Goal: Information Seeking & Learning: Learn about a topic

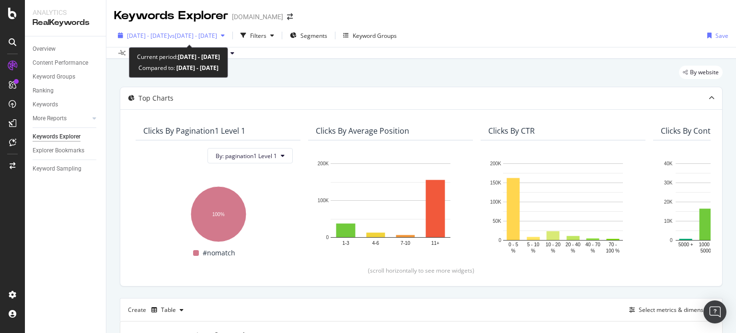
click at [170, 40] on div "2025 Jul. 1st - Jul. 17th vs 2024 Jul. 1st - Jul. 17th" at bounding box center [171, 35] width 114 height 14
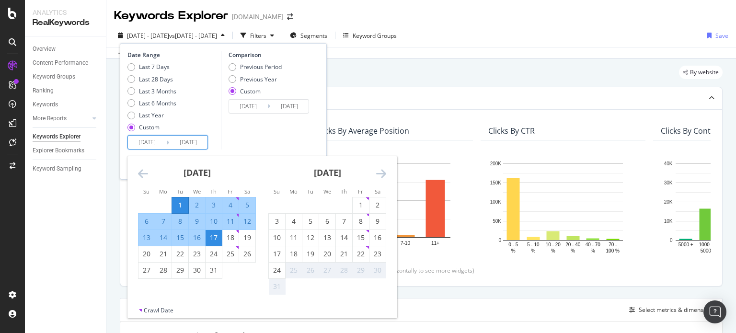
click at [153, 143] on input "2025/07/01" at bounding box center [147, 142] width 38 height 13
click at [357, 209] on div "1" at bounding box center [360, 205] width 16 height 10
type input "2025/08/01"
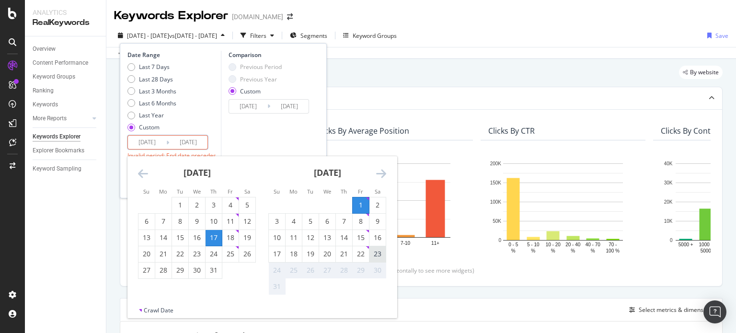
click at [375, 257] on div "23" at bounding box center [377, 254] width 16 height 10
type input "2025/08/23"
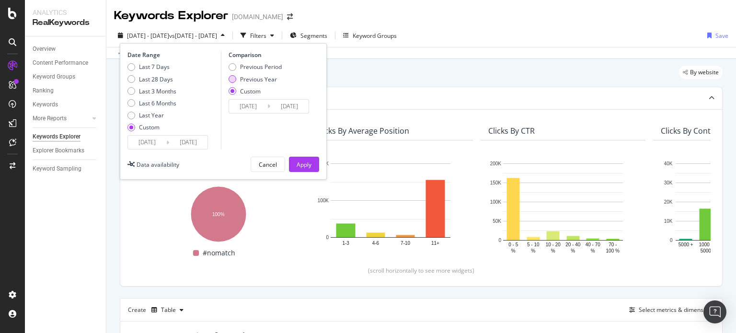
click at [266, 80] on div "Previous Period Previous Year Custom" at bounding box center [254, 81] width 53 height 36
click at [266, 80] on div "Previous Year" at bounding box center [258, 79] width 37 height 8
type input "2024/08/02"
type input "2024/08/24"
click at [249, 102] on input "2024/08/02" at bounding box center [248, 106] width 38 height 13
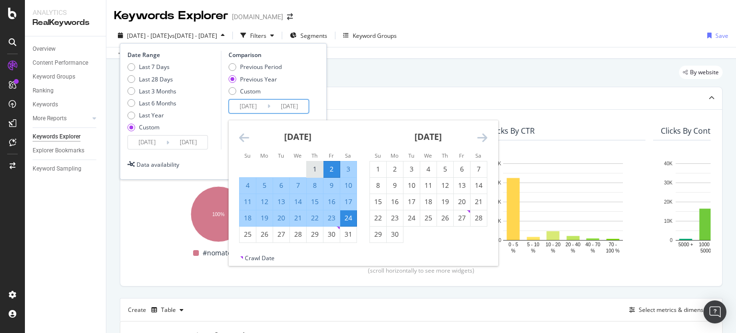
click at [315, 168] on div "1" at bounding box center [314, 169] width 16 height 10
type input "2024/08/01"
click at [333, 220] on div "23" at bounding box center [331, 218] width 16 height 10
type input "2024/08/23"
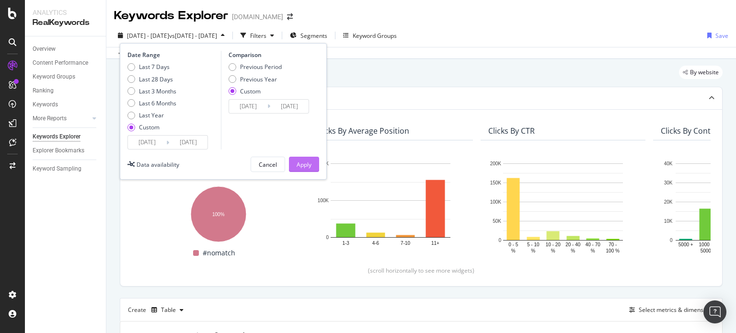
click at [307, 165] on div "Apply" at bounding box center [303, 164] width 15 height 8
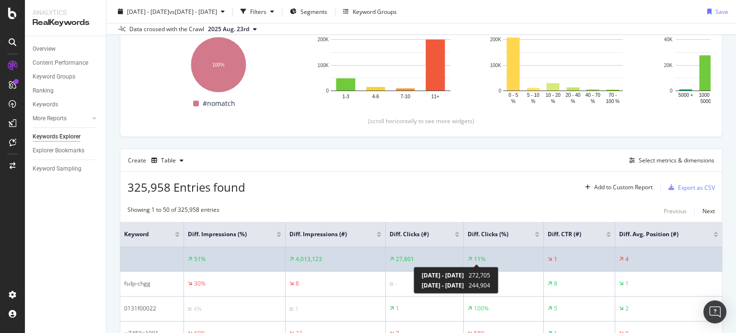
scroll to position [149, 0]
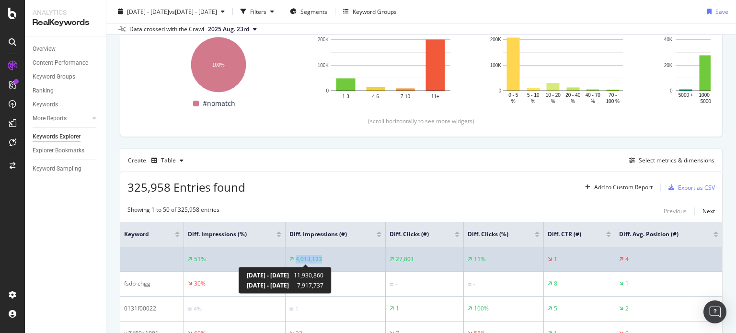
drag, startPoint x: 323, startPoint y: 258, endPoint x: 295, endPoint y: 256, distance: 28.3
click at [295, 256] on div "4,013,123" at bounding box center [335, 259] width 92 height 9
copy div "4,013,123"
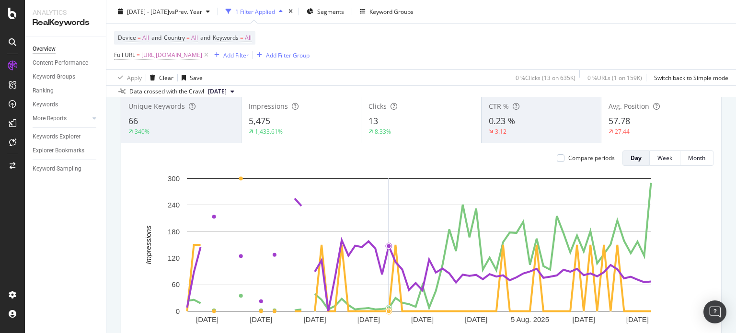
scroll to position [63, 0]
drag, startPoint x: 272, startPoint y: 52, endPoint x: 229, endPoint y: 55, distance: 43.2
click at [202, 55] on span "https://www.supplyhouse.com/Backflow-Preventers-1619000" at bounding box center [171, 54] width 61 height 13
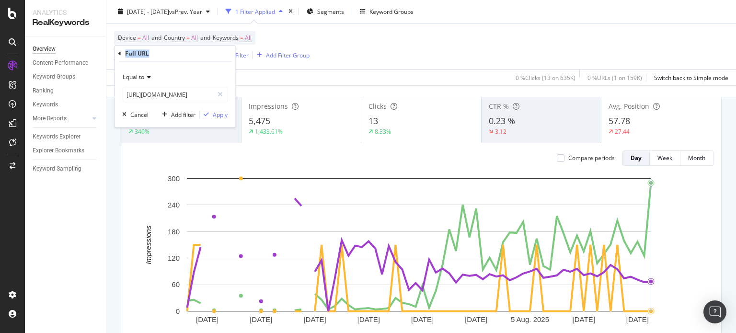
click at [229, 55] on div "Full URL" at bounding box center [174, 53] width 113 height 16
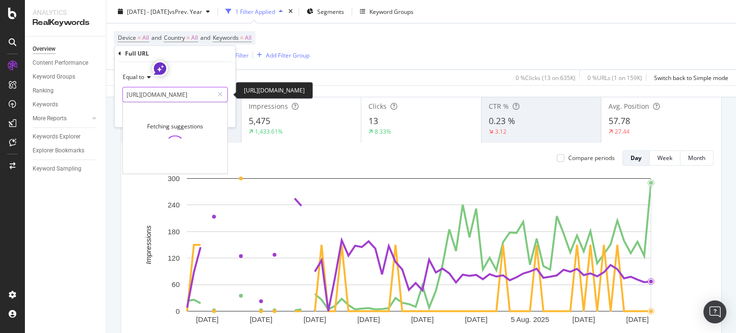
click at [187, 99] on input "https://www.supplyhouse.com/Backflow-Preventers-1619000" at bounding box center [168, 94] width 91 height 15
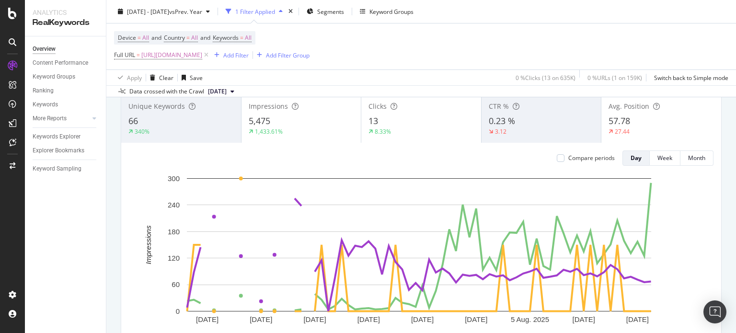
click at [132, 229] on rect "A chart." at bounding box center [419, 256] width 580 height 167
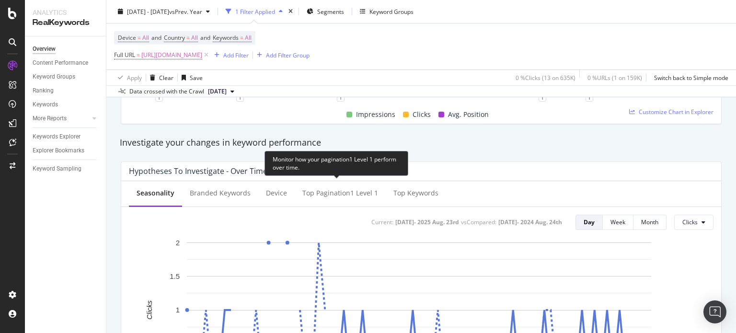
scroll to position [306, 0]
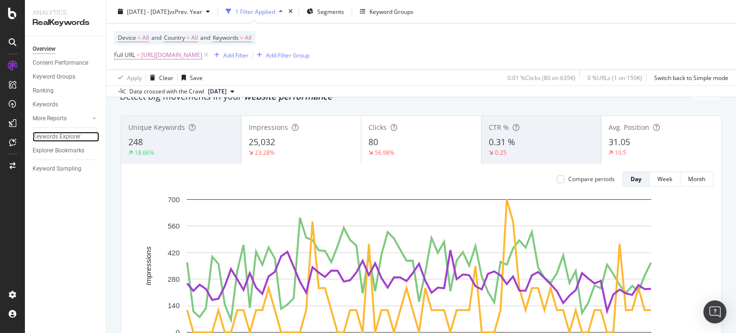
scroll to position [255, 0]
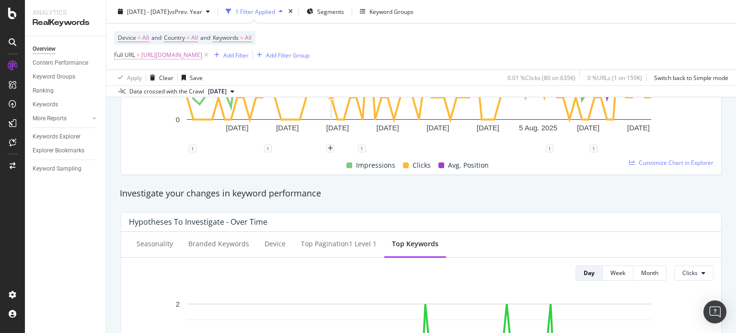
click at [202, 53] on span "[URL][DOMAIN_NAME]" at bounding box center [171, 54] width 61 height 13
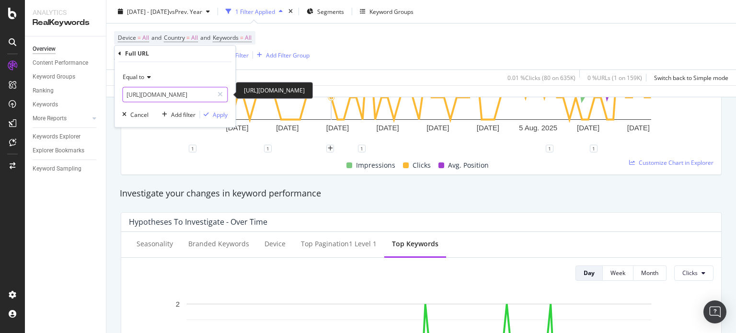
click at [165, 92] on input "[URL][DOMAIN_NAME]" at bounding box center [168, 94] width 91 height 15
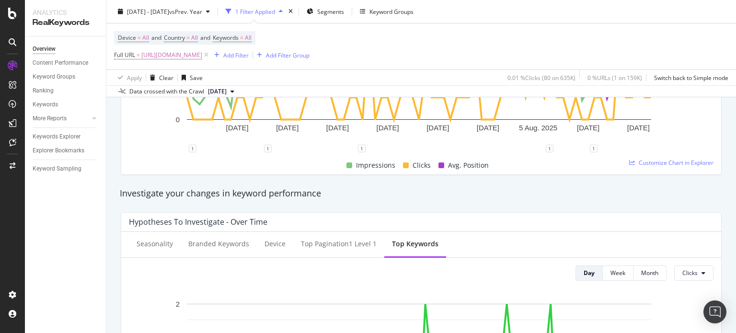
click at [273, 193] on div "Investigate your changes in keyword performance" at bounding box center [421, 193] width 602 height 12
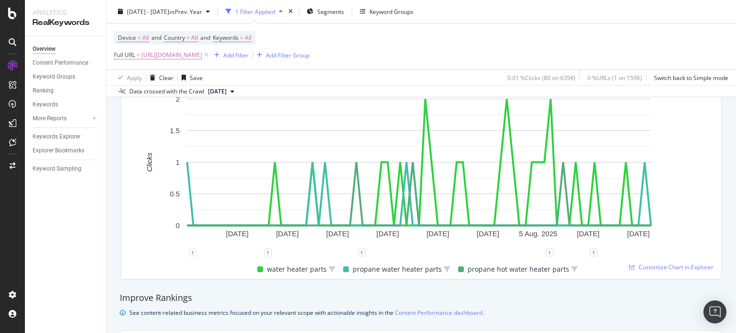
scroll to position [462, 0]
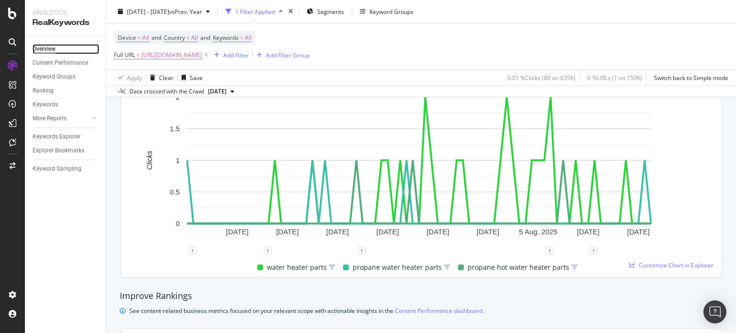
click at [54, 49] on div "Overview" at bounding box center [44, 49] width 23 height 10
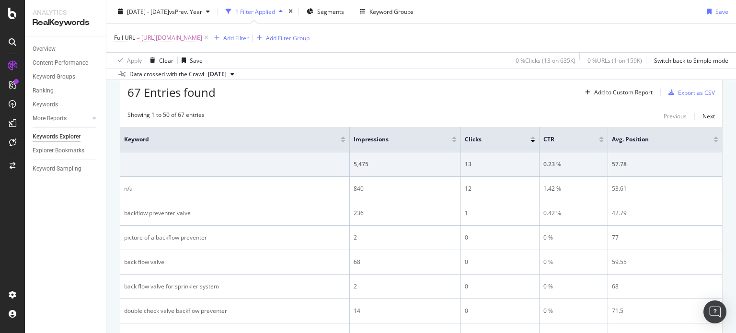
scroll to position [254, 0]
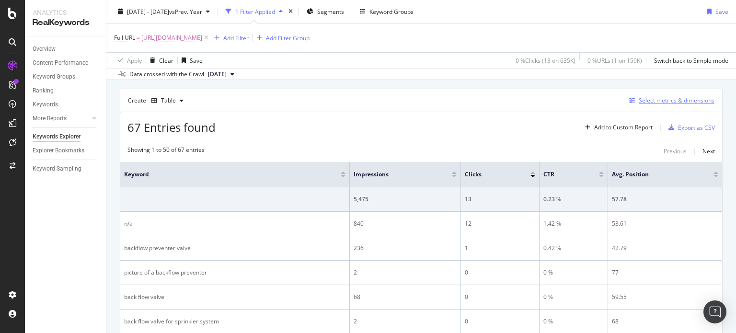
click at [625, 101] on div "button" at bounding box center [631, 101] width 13 height 6
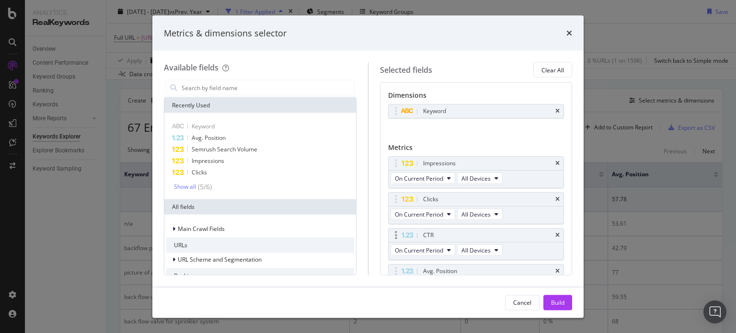
scroll to position [21, 0]
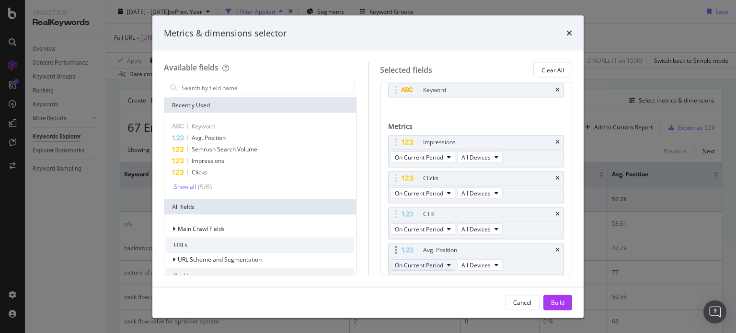
click at [429, 261] on span "On Current Period" at bounding box center [419, 265] width 48 height 8
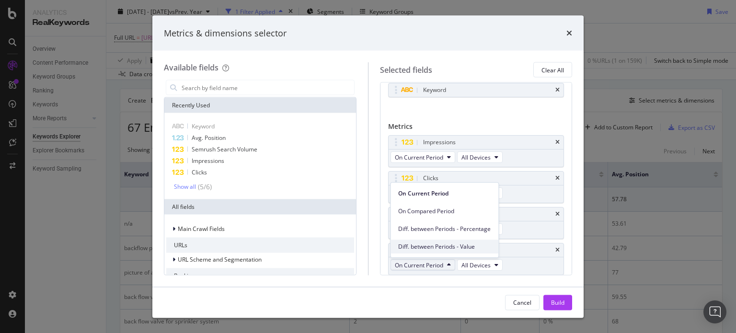
click at [448, 241] on div "Diff. between Periods - Value" at bounding box center [444, 246] width 108 height 14
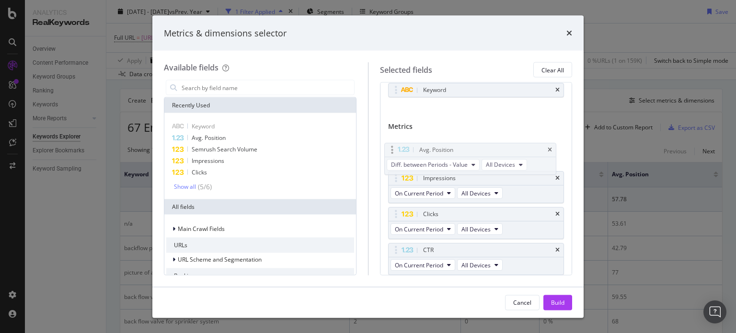
drag, startPoint x: 444, startPoint y: 246, endPoint x: 441, endPoint y: 146, distance: 99.7
click at [441, 146] on body "Analytics RealKeywords Overview Content Performance Keyword Groups Ranking Keyw…" at bounding box center [368, 166] width 736 height 333
click at [555, 180] on icon "times" at bounding box center [557, 178] width 4 height 6
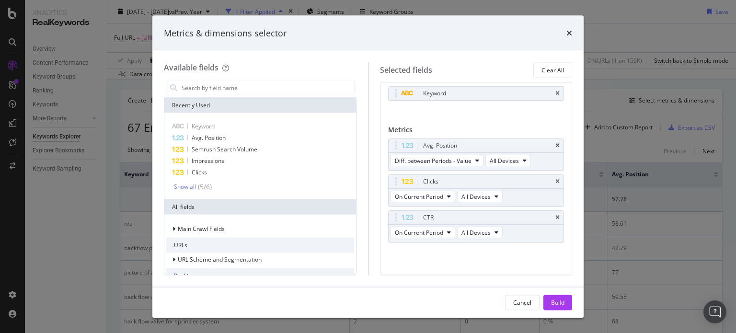
scroll to position [16, 0]
click at [555, 180] on icon "times" at bounding box center [557, 183] width 4 height 6
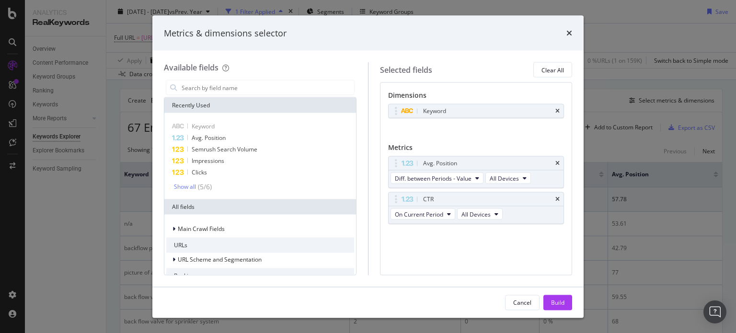
scroll to position [0, 0]
click at [554, 198] on div "CTR" at bounding box center [475, 199] width 175 height 13
click at [555, 202] on div "CTR" at bounding box center [475, 199] width 175 height 13
click at [555, 198] on div "CTR" at bounding box center [475, 199] width 175 height 13
click at [557, 196] on icon "times" at bounding box center [557, 199] width 4 height 6
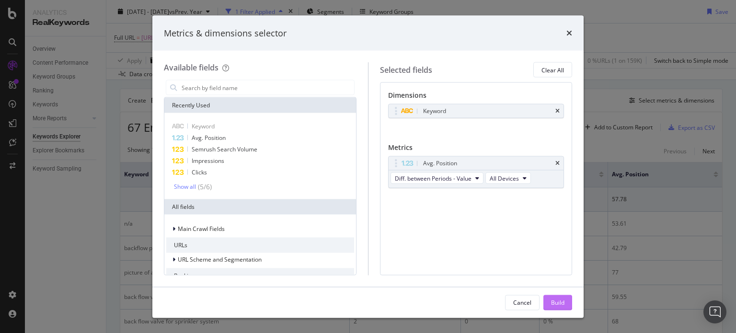
click at [556, 304] on div "Build" at bounding box center [557, 302] width 13 height 8
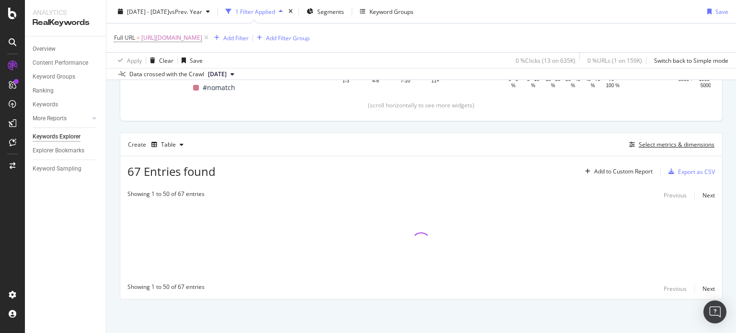
scroll to position [209, 0]
click at [309, 39] on div "Add Filter Group" at bounding box center [288, 38] width 44 height 8
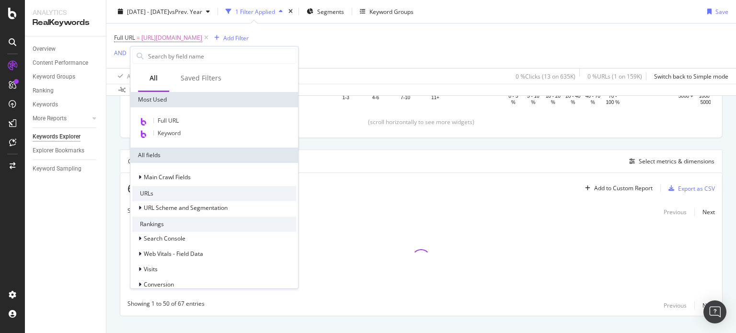
scroll to position [225, 0]
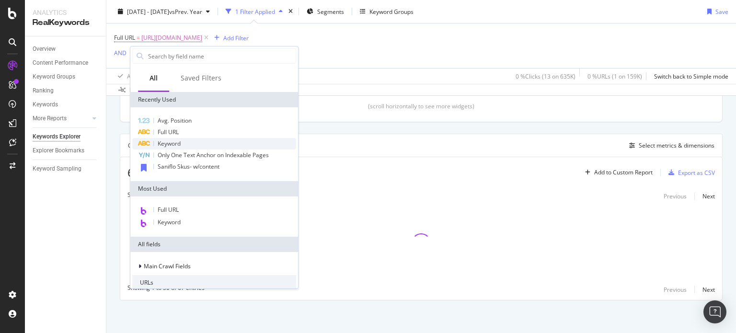
click at [202, 140] on div "Keyword" at bounding box center [214, 143] width 164 height 11
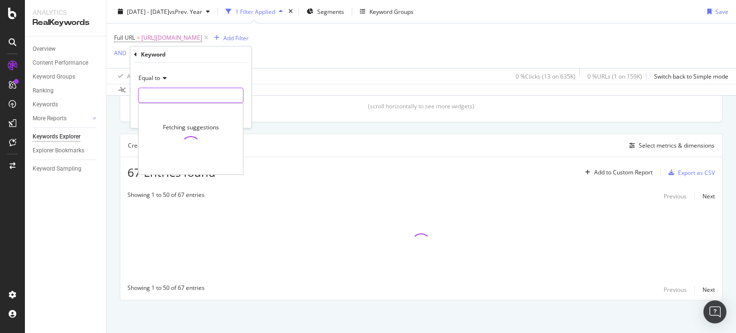
click at [172, 97] on input "text" at bounding box center [190, 95] width 104 height 15
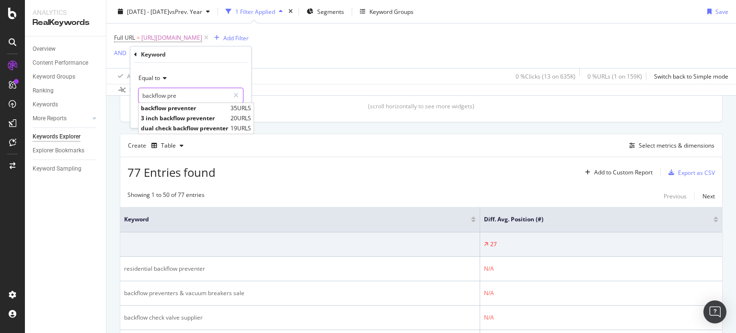
type input "backflow pre"
click at [153, 79] on span "Equal to" at bounding box center [149, 78] width 22 height 8
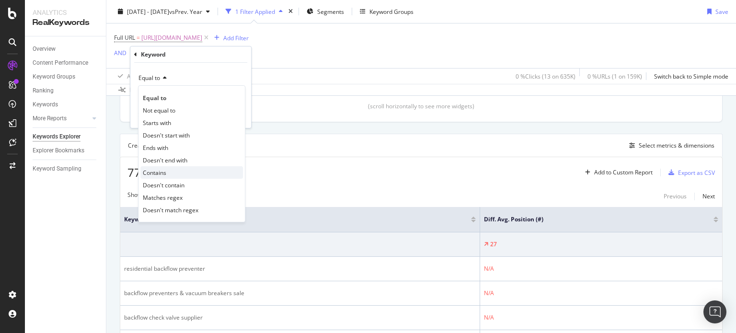
click at [164, 174] on span "Contains" at bounding box center [154, 173] width 23 height 8
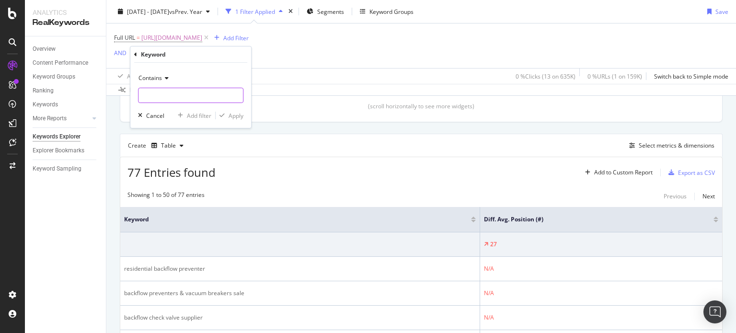
click at [179, 102] on input "text" at bounding box center [190, 95] width 104 height 15
type input "backflow preventor"
click at [241, 114] on div "Apply" at bounding box center [235, 116] width 15 height 8
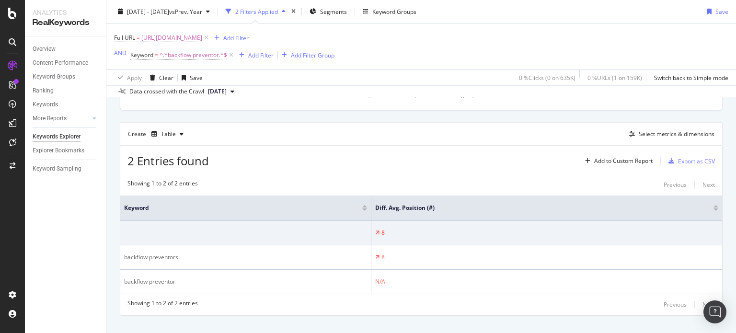
scroll to position [238, 0]
click at [197, 58] on span "^.*backflow preventor.*$" at bounding box center [193, 54] width 68 height 13
click at [192, 97] on input "backflow preventor" at bounding box center [183, 94] width 91 height 15
type input "backflow preventer"
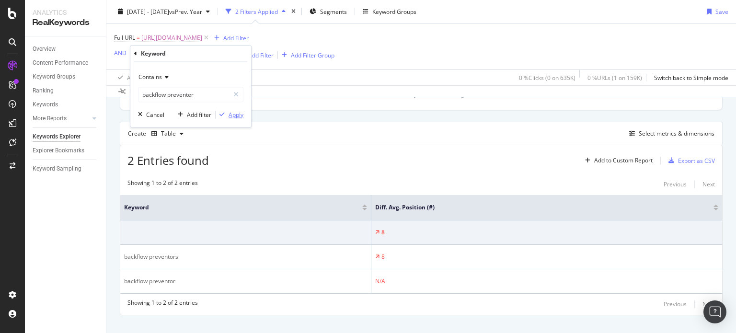
click at [223, 116] on icon "button" at bounding box center [221, 115] width 5 height 6
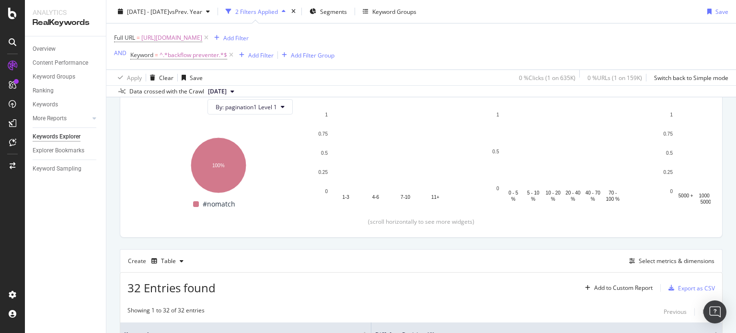
scroll to position [270, 0]
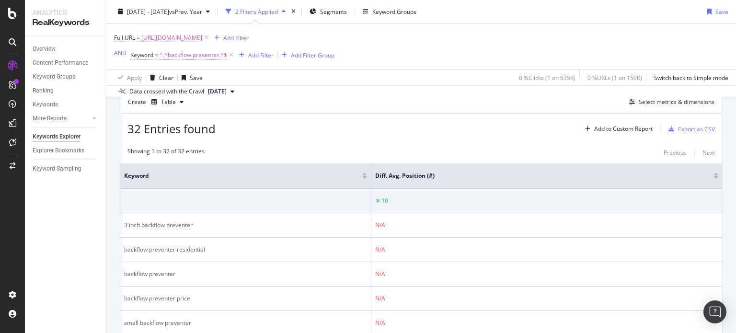
click at [713, 173] on div at bounding box center [715, 174] width 5 height 2
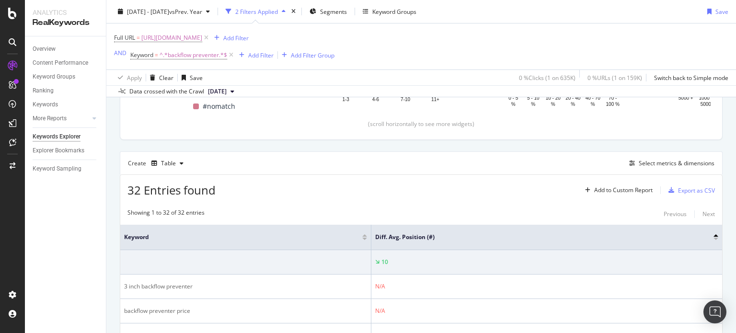
scroll to position [211, 0]
click at [713, 236] on div at bounding box center [715, 237] width 5 height 2
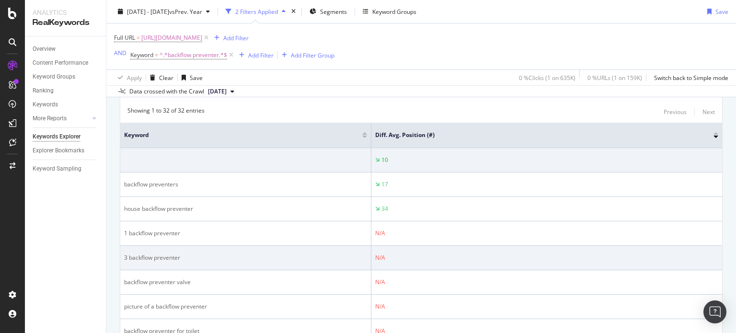
scroll to position [310, 0]
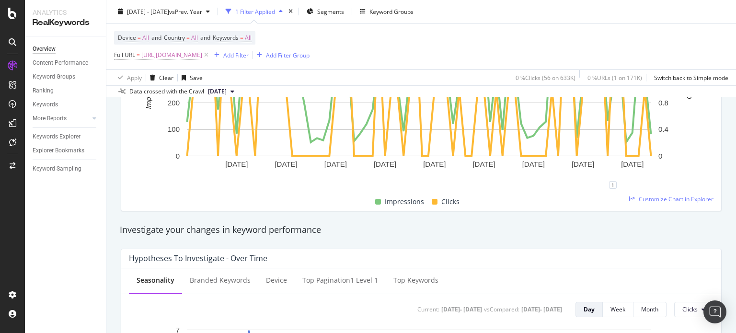
scroll to position [345, 0]
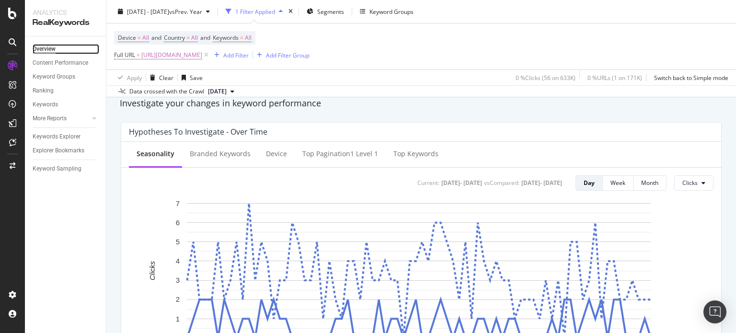
click at [57, 49] on link "Overview" at bounding box center [66, 49] width 67 height 10
click at [202, 52] on span "[URL][DOMAIN_NAME]" at bounding box center [171, 54] width 61 height 13
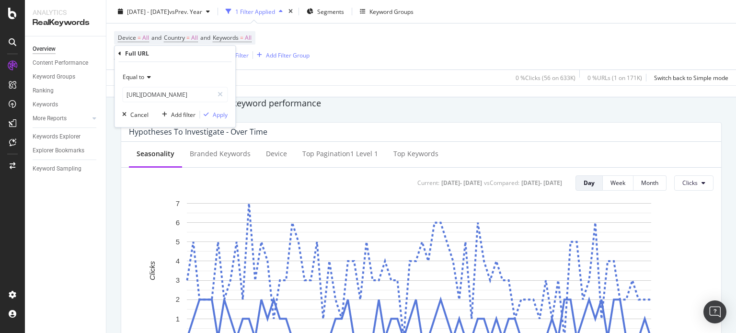
click at [145, 79] on icon at bounding box center [147, 78] width 7 height 6
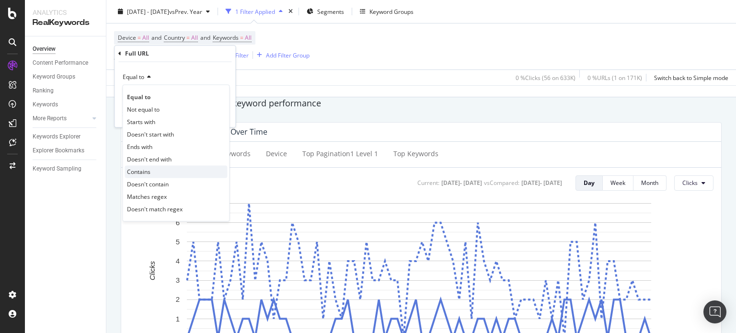
click at [146, 169] on span "Contains" at bounding box center [138, 172] width 23 height 8
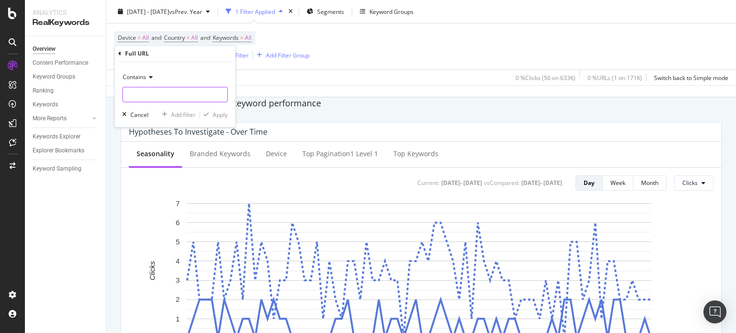
click at [161, 90] on input "text" at bounding box center [175, 94] width 104 height 15
type input "blog"
click at [221, 116] on div "Apply" at bounding box center [220, 115] width 15 height 8
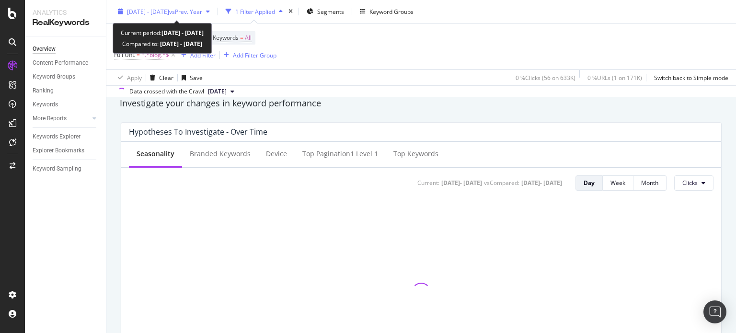
click at [170, 7] on div "2025 Mar. 26th - Jun. 9th vs Prev. Year" at bounding box center [164, 11] width 100 height 14
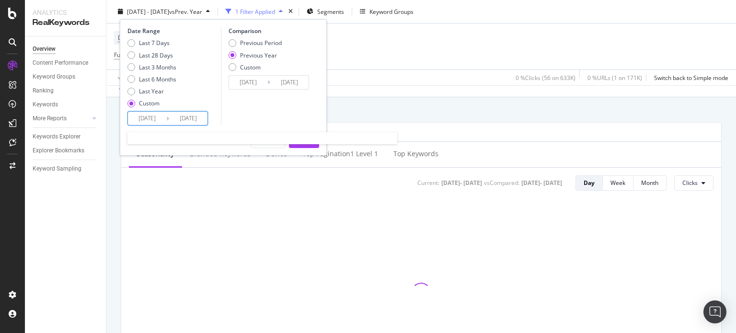
click at [152, 122] on input "2025/03/26" at bounding box center [147, 118] width 38 height 13
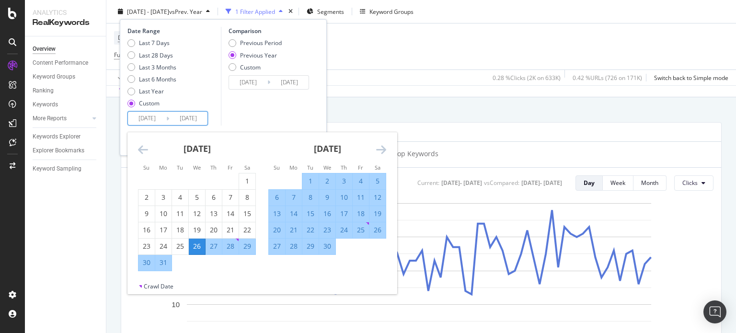
click at [146, 147] on icon "Move backward to switch to the previous month." at bounding box center [143, 149] width 10 height 11
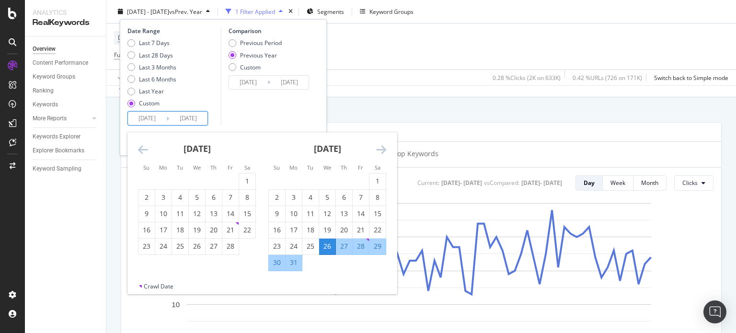
click at [146, 147] on icon "Move backward to switch to the previous month." at bounding box center [143, 149] width 10 height 11
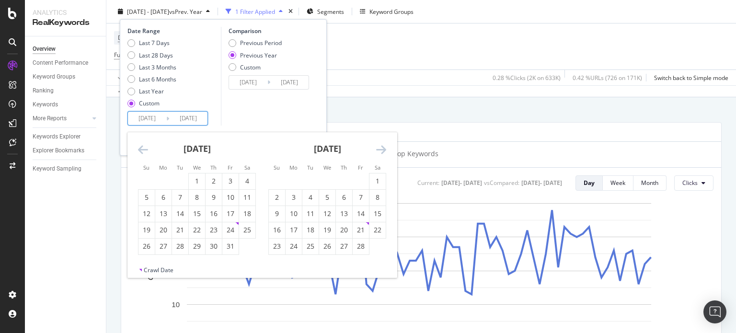
click at [385, 153] on icon "Move forward to switch to the next month." at bounding box center [381, 149] width 10 height 11
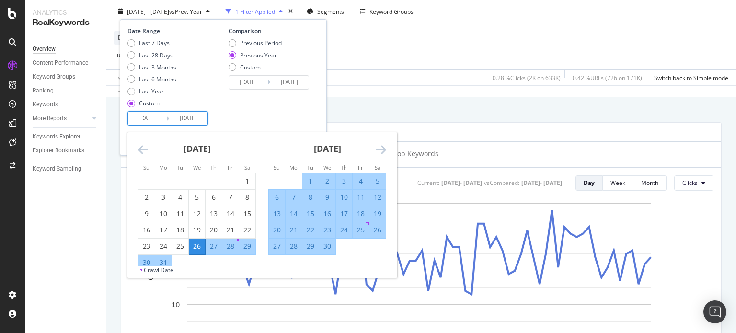
click at [374, 149] on div "April 2025" at bounding box center [327, 152] width 118 height 41
click at [377, 149] on icon "Move forward to switch to the next month." at bounding box center [381, 149] width 10 height 11
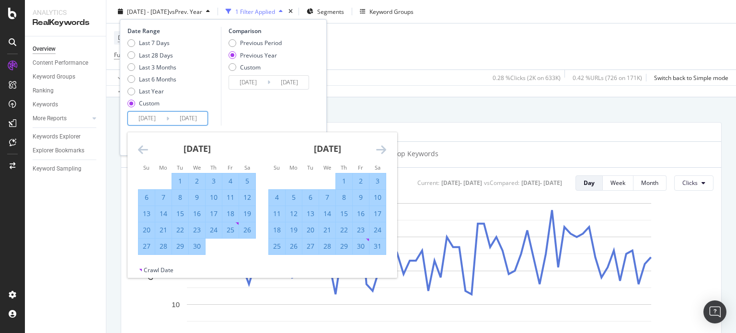
click at [330, 229] on div "21" at bounding box center [327, 230] width 16 height 10
type input "2025/05/21"
type input "2024/05/22"
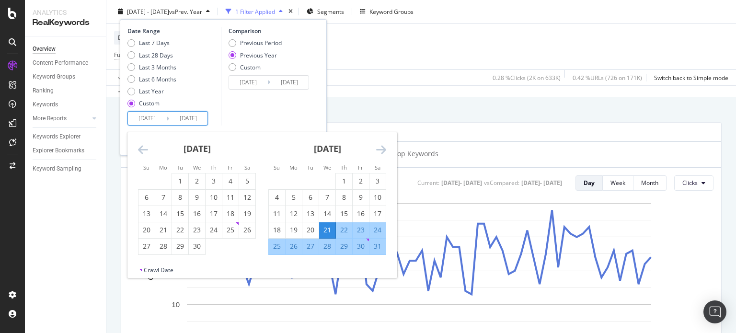
click at [384, 150] on icon "Move forward to switch to the next month." at bounding box center [381, 149] width 10 height 11
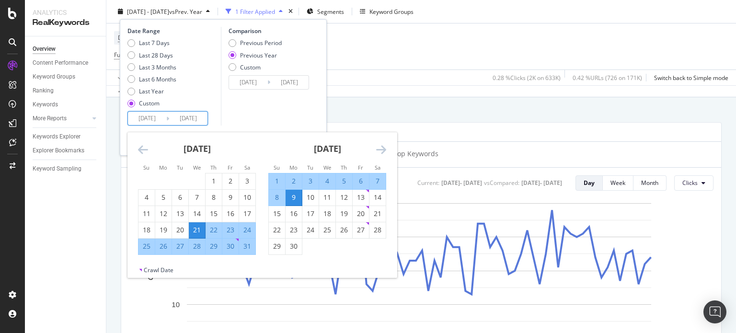
click at [384, 150] on icon "Move forward to switch to the next month." at bounding box center [381, 149] width 10 height 11
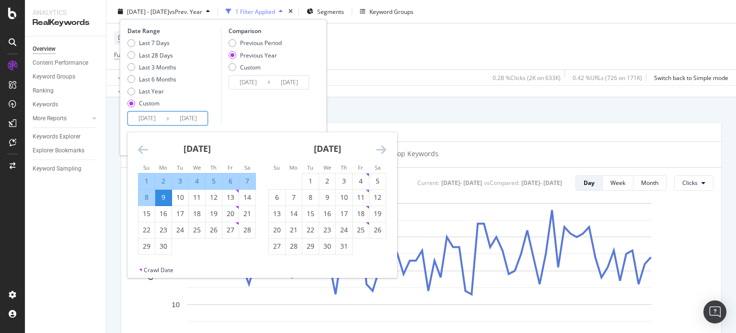
click at [384, 150] on icon "Move forward to switch to the next month." at bounding box center [381, 149] width 10 height 11
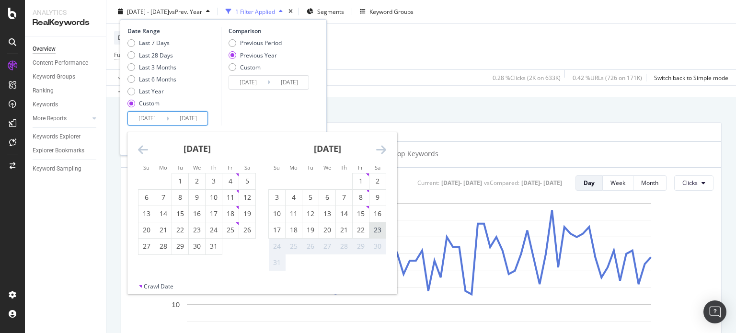
click at [376, 231] on div "23" at bounding box center [377, 230] width 16 height 10
type input "2025/08/23"
type input "2024/08/24"
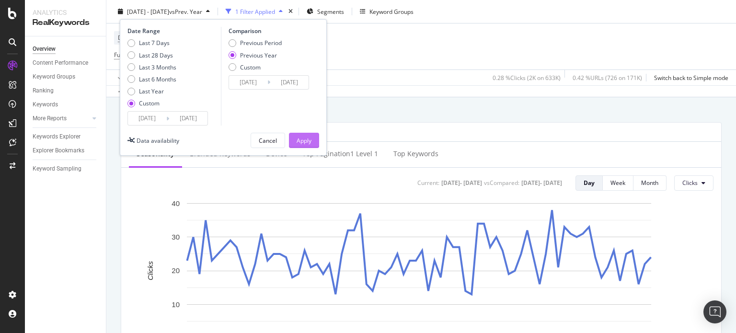
click at [293, 136] on button "Apply" at bounding box center [304, 140] width 30 height 15
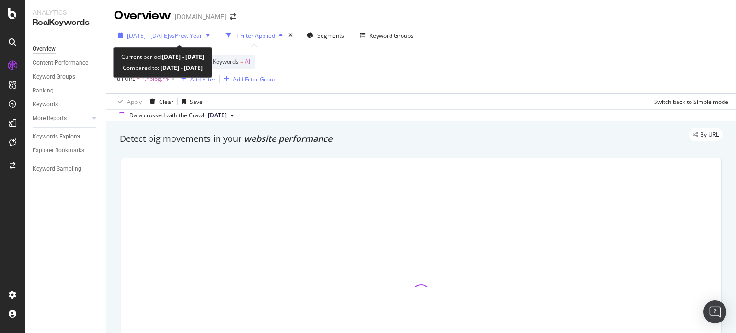
click at [162, 32] on span "2025 May. 21st - Aug. 23rd" at bounding box center [148, 36] width 42 height 8
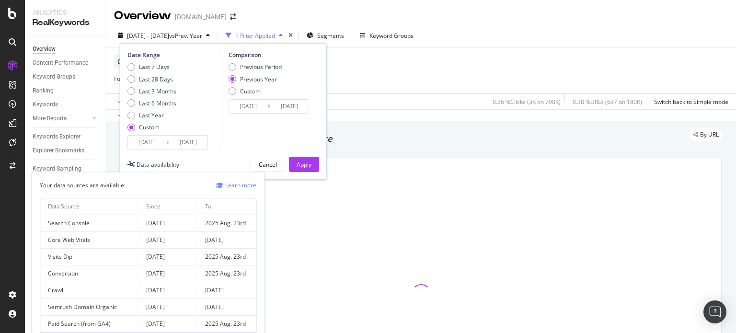
click at [174, 162] on div "Data availability" at bounding box center [157, 164] width 43 height 8
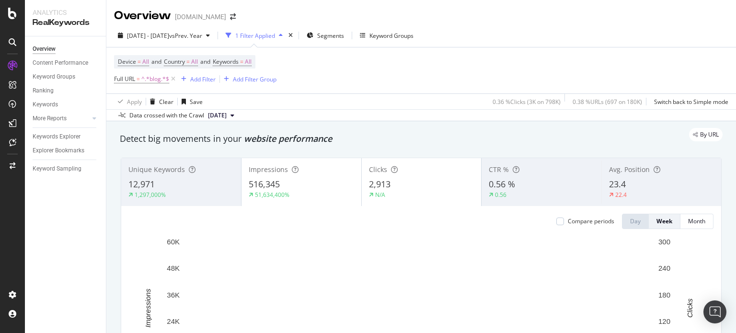
click at [357, 82] on div "Device = All and Country = All and Keywords = All Full URL = ^.*blog.*$ Add Fil…" at bounding box center [421, 70] width 614 height 46
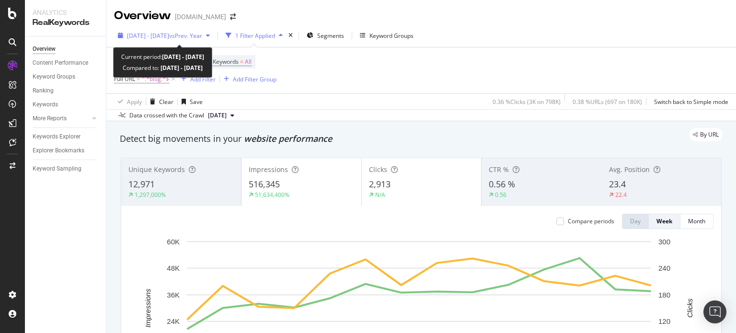
click at [202, 38] on span "vs Prev. Year" at bounding box center [185, 36] width 33 height 8
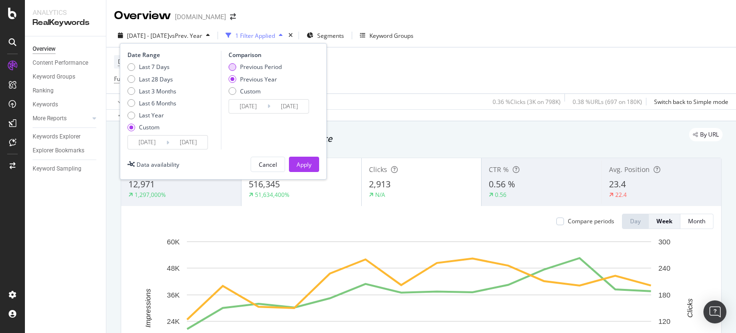
click at [253, 68] on div "Previous Period" at bounding box center [261, 67] width 42 height 8
type input "2025/02/15"
type input "2025/05/20"
click at [295, 159] on button "Apply" at bounding box center [304, 164] width 30 height 15
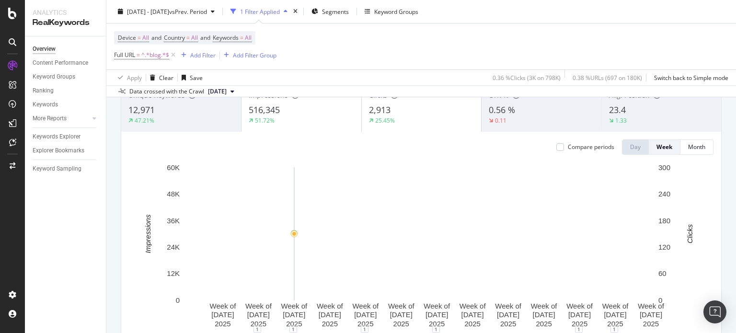
scroll to position [4, 0]
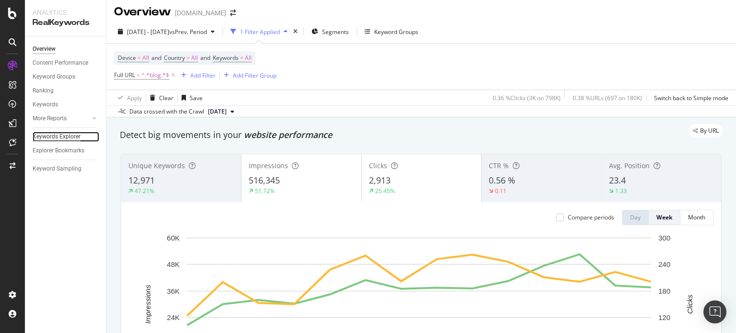
click at [65, 139] on div "Keywords Explorer" at bounding box center [57, 137] width 48 height 10
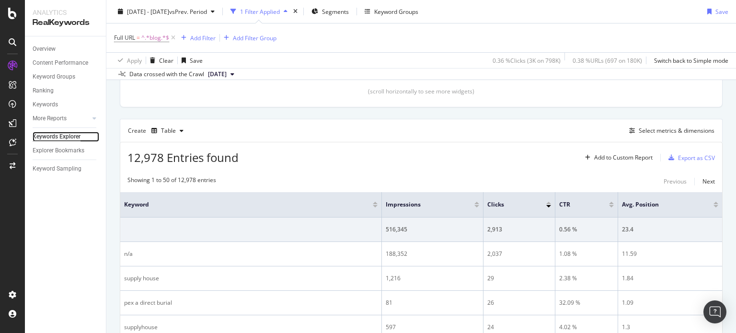
scroll to position [224, 0]
click at [629, 132] on icon "button" at bounding box center [632, 131] width 6 height 6
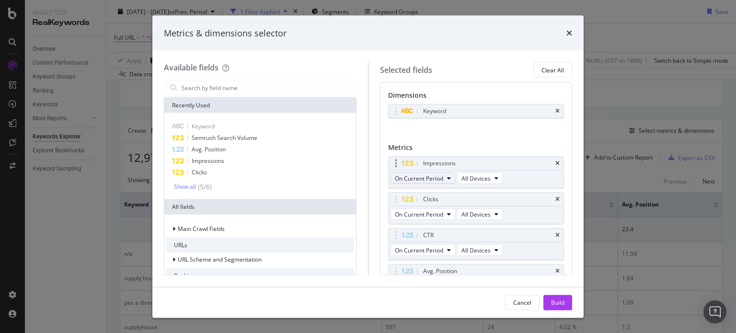
click at [426, 182] on button "On Current Period" at bounding box center [422, 177] width 65 height 11
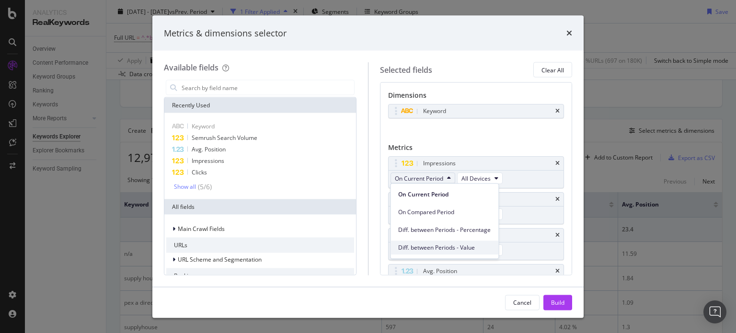
click at [435, 244] on span "Diff. between Periods - Value" at bounding box center [444, 247] width 92 height 9
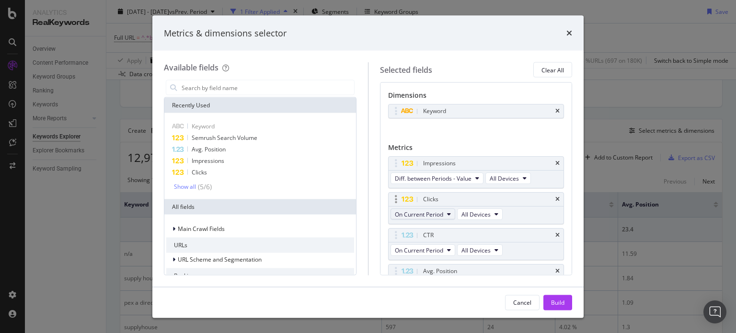
click at [435, 210] on span "On Current Period" at bounding box center [419, 214] width 48 height 8
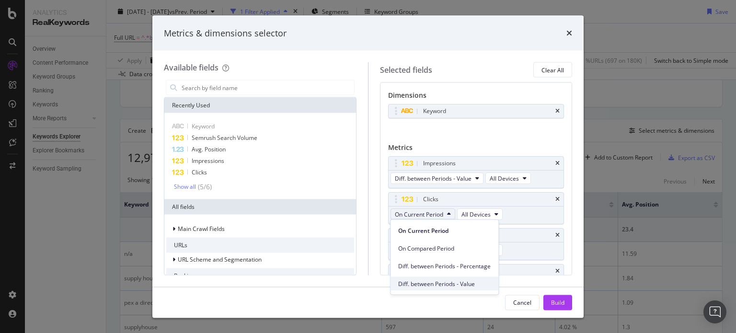
click at [439, 281] on span "Diff. between Periods - Value" at bounding box center [444, 283] width 92 height 9
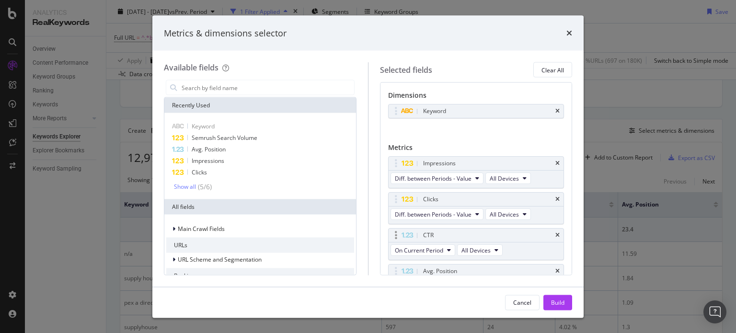
click at [438, 255] on div "On Current Period All Devices" at bounding box center [447, 250] width 118 height 17
click at [437, 252] on span "On Current Period" at bounding box center [419, 250] width 48 height 8
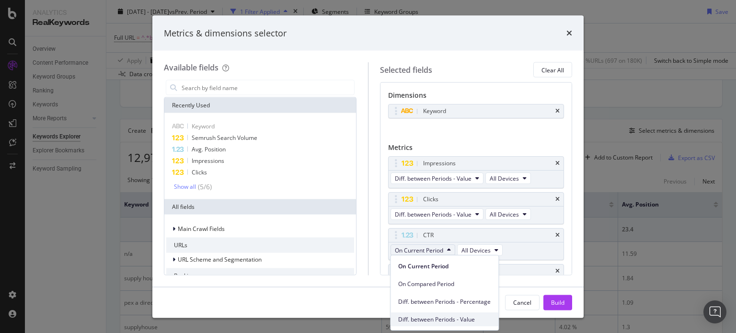
click at [437, 318] on span "Diff. between Periods - Value" at bounding box center [444, 319] width 92 height 9
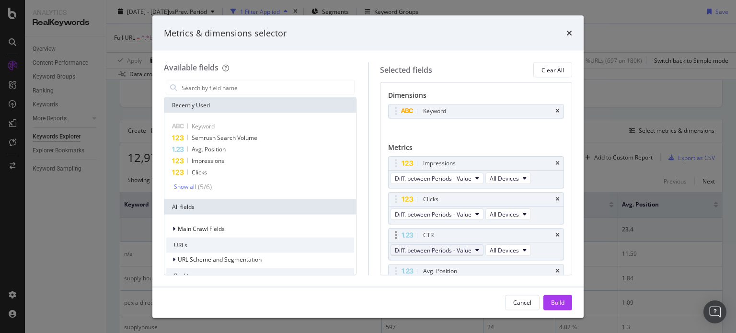
scroll to position [52, 0]
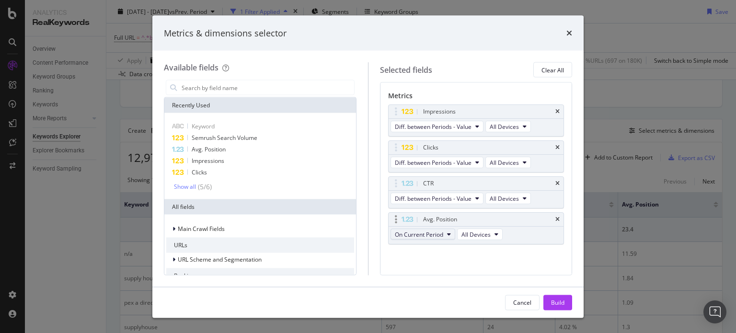
click at [437, 233] on span "On Current Period" at bounding box center [419, 234] width 48 height 8
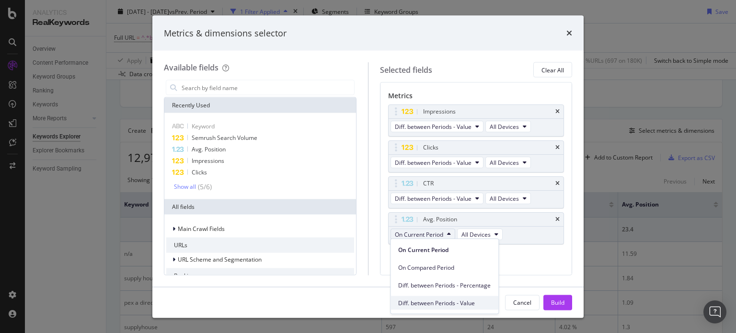
click at [446, 299] on span "Diff. between Periods - Value" at bounding box center [444, 302] width 92 height 9
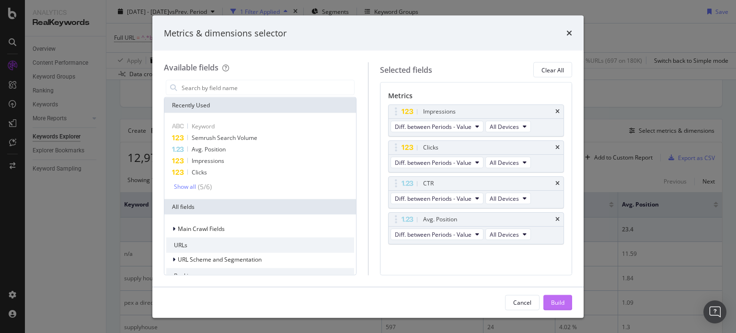
click at [545, 303] on button "Build" at bounding box center [557, 302] width 29 height 15
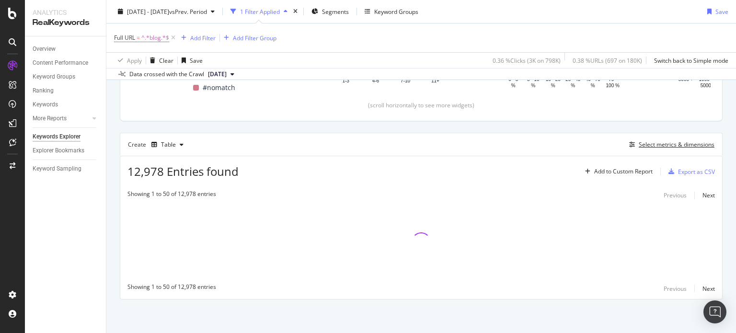
scroll to position [209, 0]
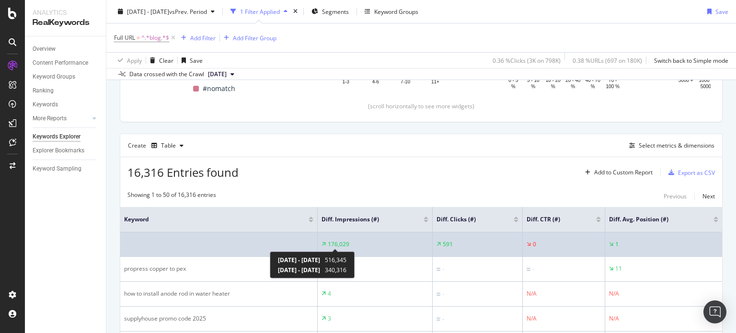
click at [343, 242] on div "176,029" at bounding box center [339, 244] width 22 height 9
copy tr "176,029"
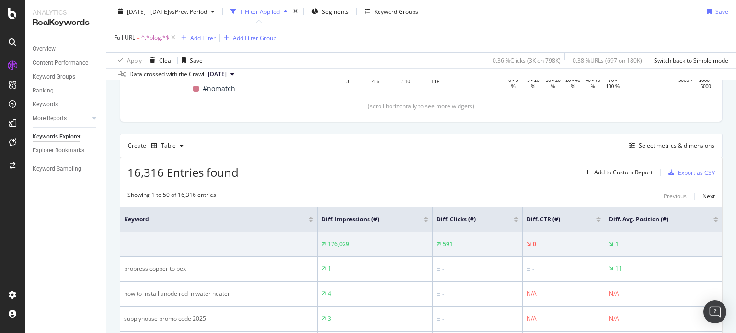
click at [151, 38] on span "^.*blog.*$" at bounding box center [155, 37] width 28 height 13
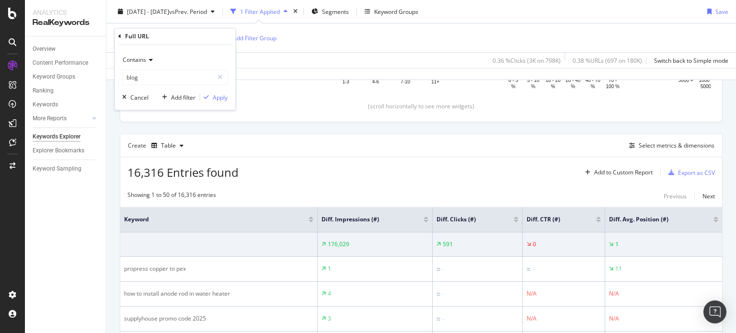
click at [139, 61] on span "Contains" at bounding box center [134, 60] width 23 height 8
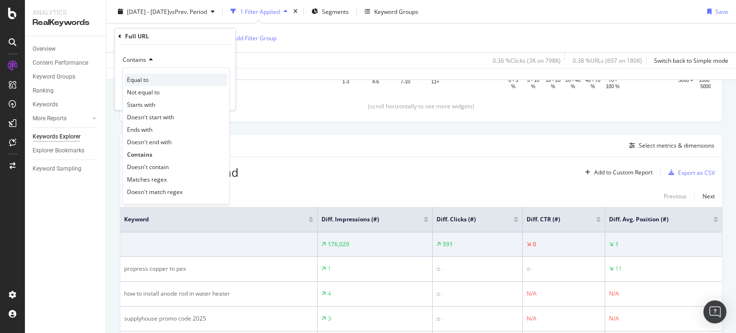
click at [147, 82] on span "Equal to" at bounding box center [138, 80] width 22 height 8
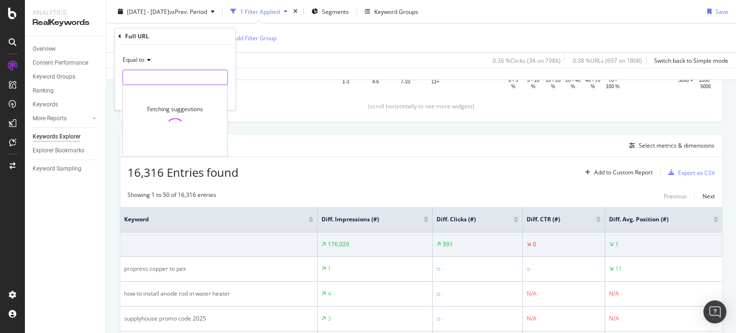
paste input "https://blog.supplyhouse.com/how-to-fix-a-slow-draining-or-clogged-sink/"
click at [149, 78] on input "https://blog.supplyhouse.com/how-to-fix-a-slow-draining-or-clogged-sink/" at bounding box center [175, 77] width 104 height 15
type input "https://blog.supplyhouse.com/how-to-fix-a-slow-draining-or-clogged-sink/"
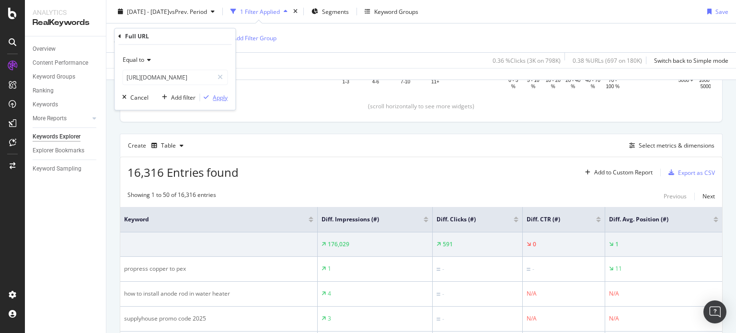
scroll to position [0, 0]
click at [215, 97] on div "Apply" at bounding box center [220, 97] width 15 height 8
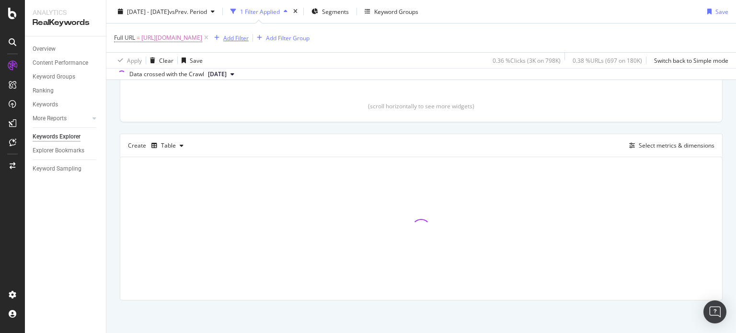
click at [249, 38] on div "Add Filter" at bounding box center [235, 38] width 25 height 8
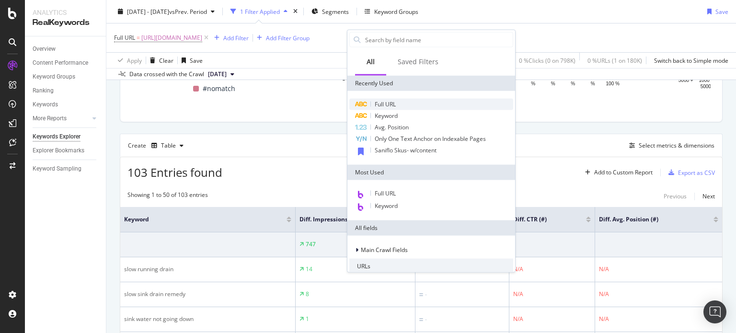
click at [383, 103] on span "Full URL" at bounding box center [384, 104] width 21 height 8
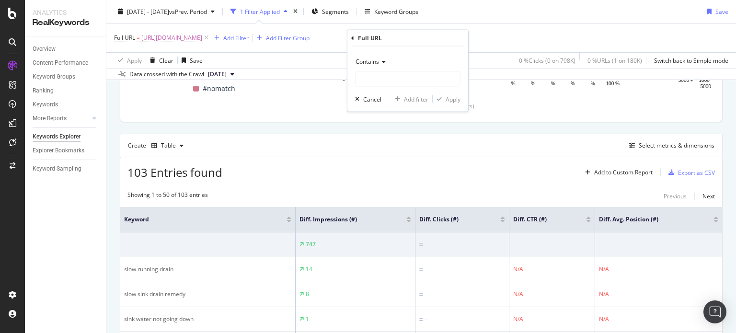
click at [372, 63] on span "Contains" at bounding box center [366, 61] width 23 height 8
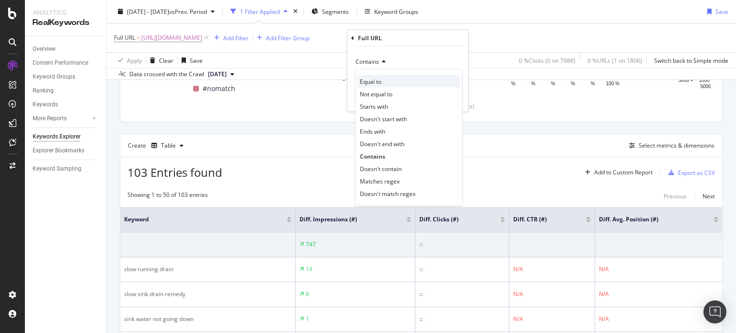
click at [374, 77] on span "Equal to" at bounding box center [371, 81] width 22 height 8
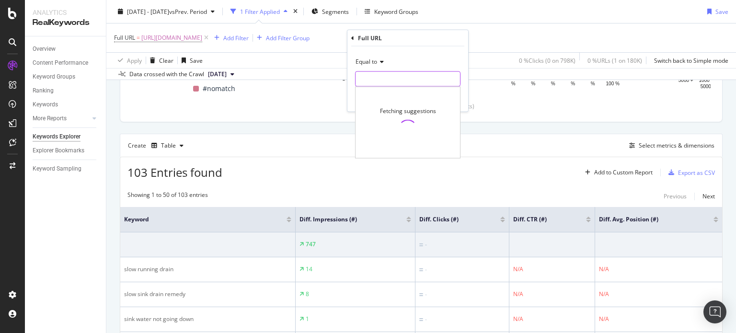
click at [374, 77] on input "text" at bounding box center [407, 78] width 104 height 15
paste input "https://blog.supplyhouse.com/how-to-choose-the-right-mini-split-system/"
type input "https://blog.supplyhouse.com/how-to-choose-the-right-mini-split-system/"
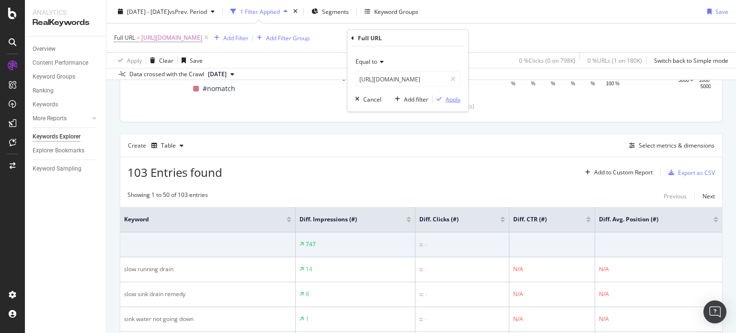
click at [457, 96] on div "Apply" at bounding box center [452, 99] width 15 height 8
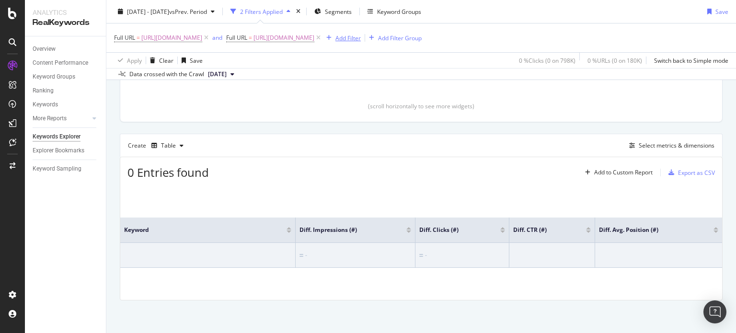
click at [361, 38] on div "Add Filter" at bounding box center [347, 38] width 25 height 8
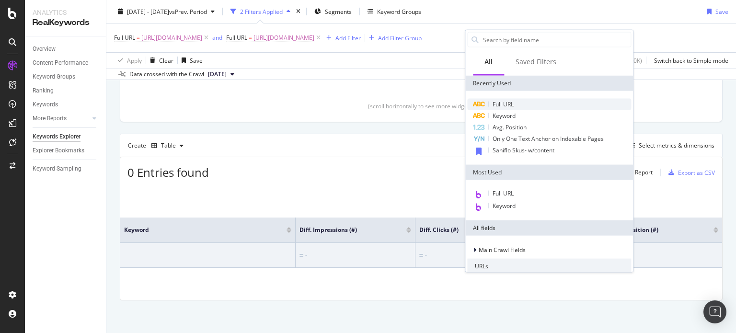
click at [562, 99] on div "Full URL" at bounding box center [549, 104] width 164 height 11
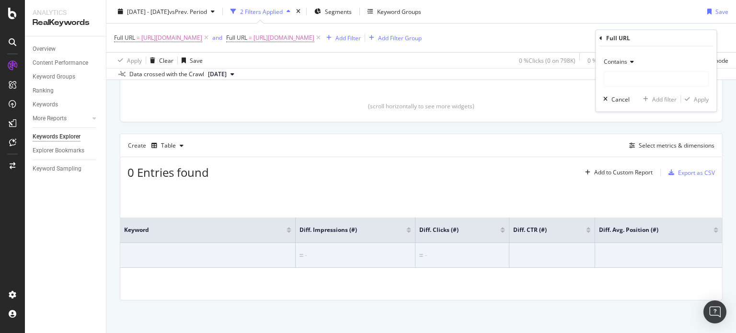
click at [610, 64] on span "Contains" at bounding box center [614, 61] width 23 height 8
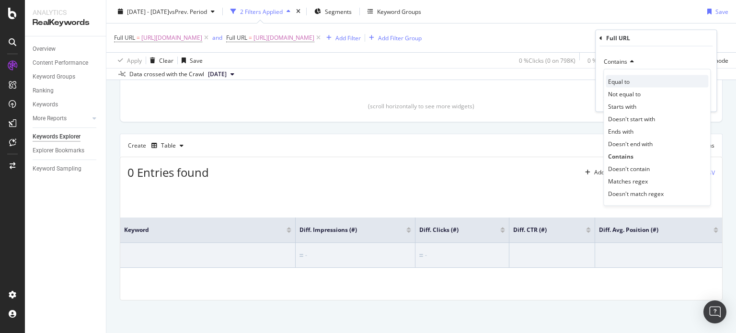
click at [614, 78] on span "Equal to" at bounding box center [619, 81] width 22 height 8
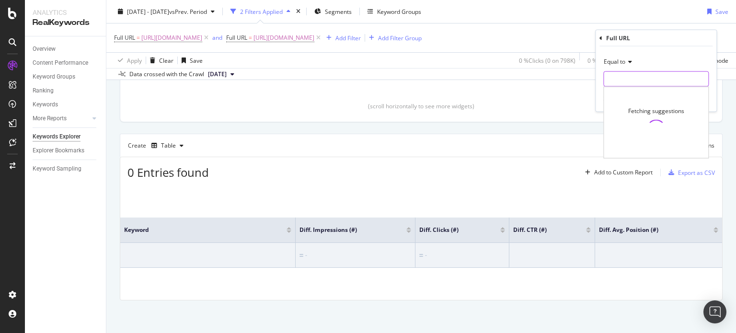
paste input "https://blog.supplyhouse.com/how-to-wire-a-thermostat-expert-how-to-guide/"
click at [614, 78] on input "text" at bounding box center [655, 78] width 104 height 15
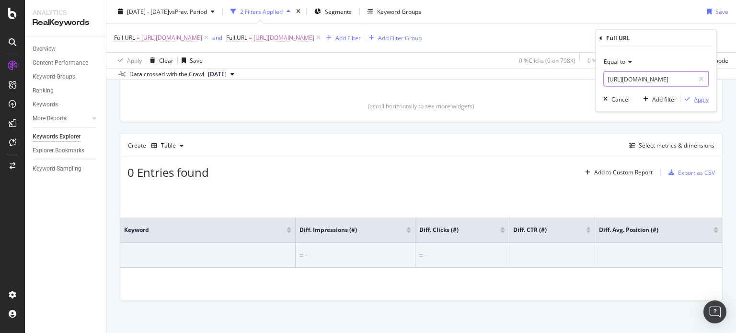
type input "https://blog.supplyhouse.com/how-to-wire-a-thermostat-expert-how-to-guide/"
click at [701, 96] on div "Apply" at bounding box center [700, 99] width 15 height 8
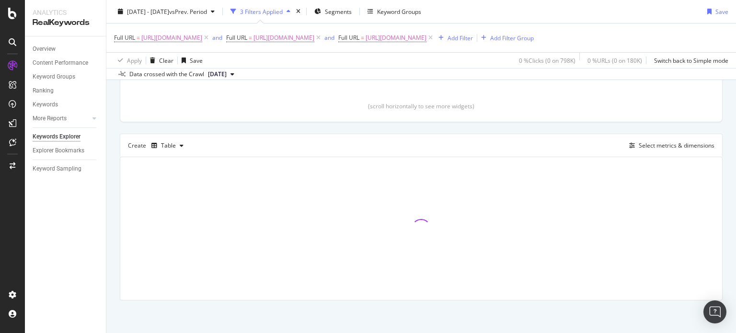
scroll to position [223, 0]
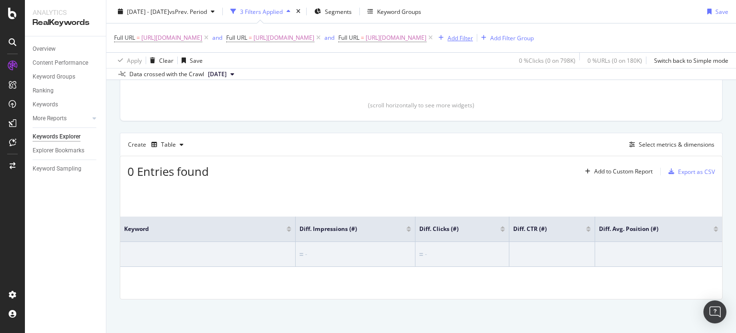
click at [447, 42] on div "Add Filter" at bounding box center [459, 38] width 25 height 8
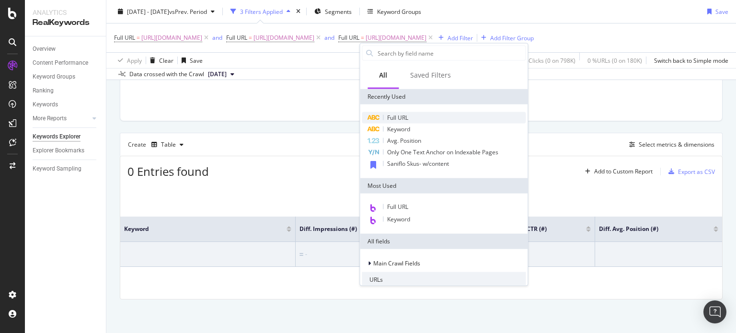
click at [397, 113] on span "Full URL" at bounding box center [397, 117] width 21 height 8
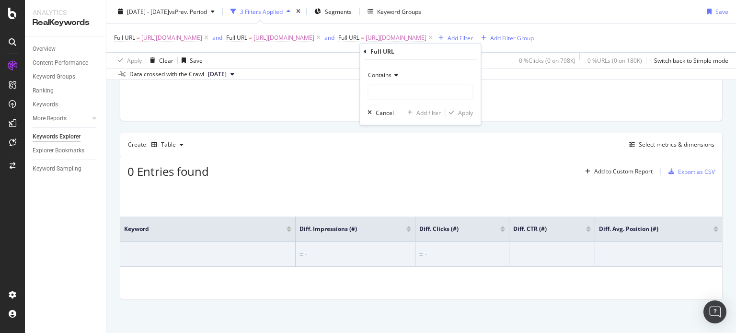
click at [377, 76] on div "Contains" at bounding box center [419, 75] width 105 height 15
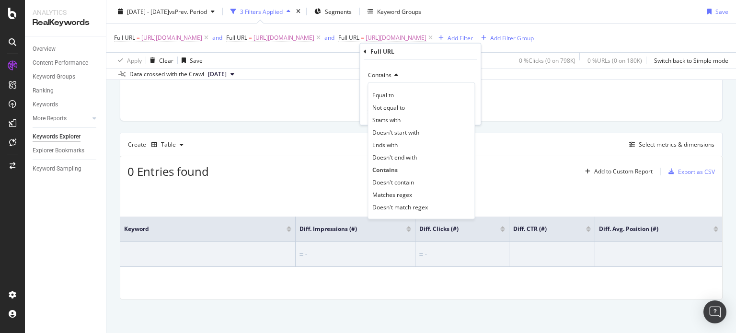
click at [377, 76] on span "Contains" at bounding box center [379, 75] width 23 height 8
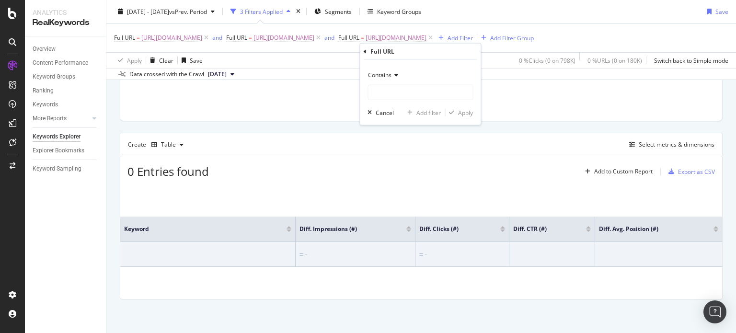
click at [376, 77] on span "Contains" at bounding box center [379, 75] width 23 height 8
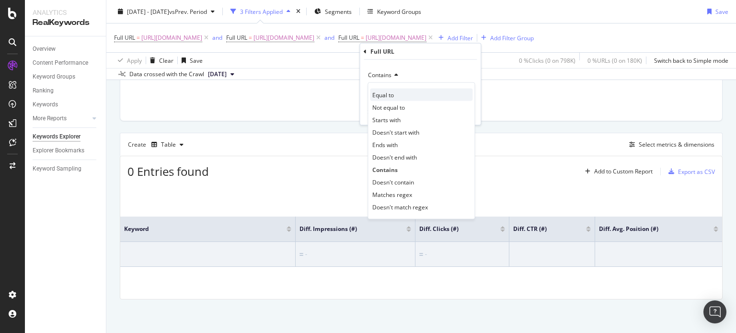
click at [381, 94] on span "Equal to" at bounding box center [383, 95] width 22 height 8
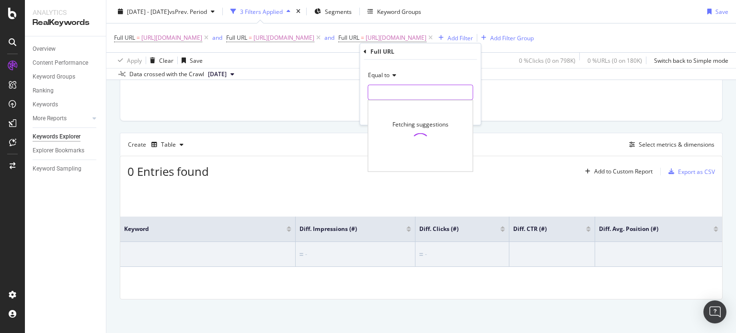
paste input "https://blog.supplyhouse.com/how-to-install-a-water-heater-correctly/"
click at [381, 94] on input "text" at bounding box center [420, 92] width 104 height 15
type input "https://blog.supplyhouse.com/how-to-install-a-water-heater-correctly/"
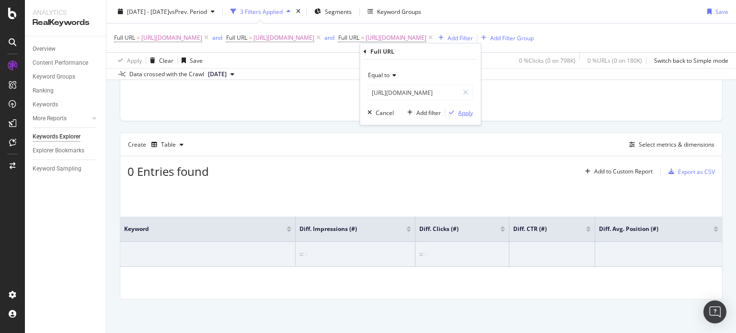
click at [458, 112] on div "Apply" at bounding box center [465, 112] width 15 height 8
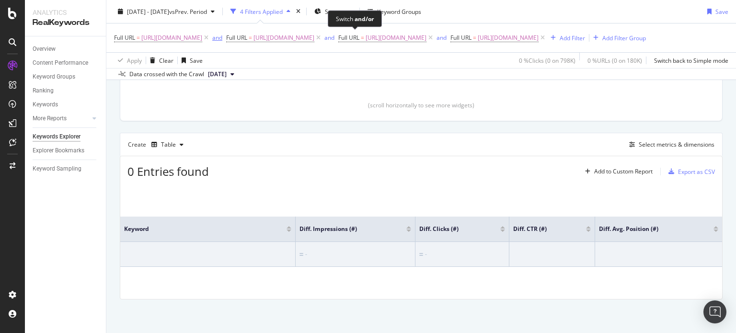
click at [222, 37] on div "and" at bounding box center [217, 38] width 10 height 8
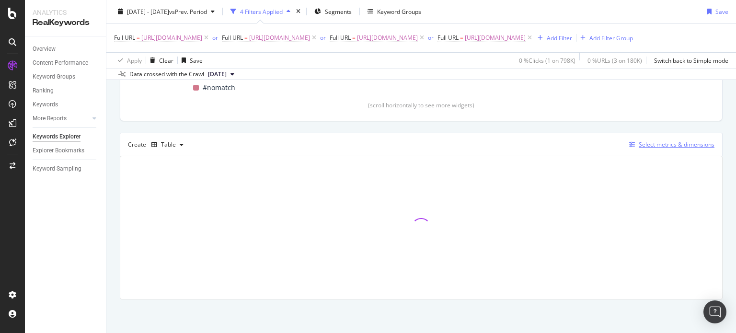
click at [629, 143] on icon "button" at bounding box center [632, 145] width 6 height 6
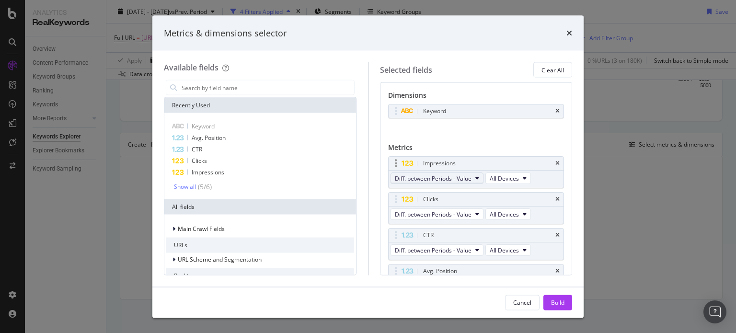
click at [472, 172] on button "Diff. between Periods - Value" at bounding box center [436, 177] width 93 height 11
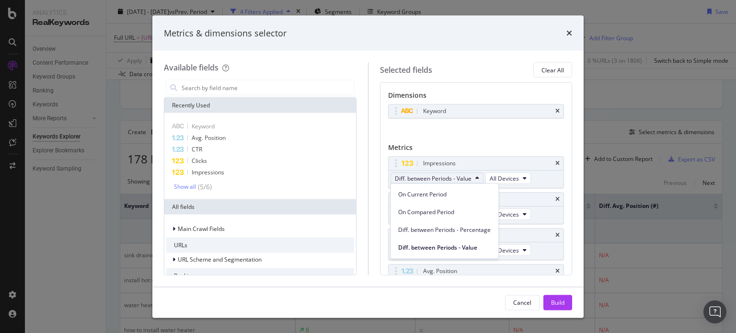
click at [448, 201] on div "On Compared Period" at bounding box center [444, 210] width 108 height 18
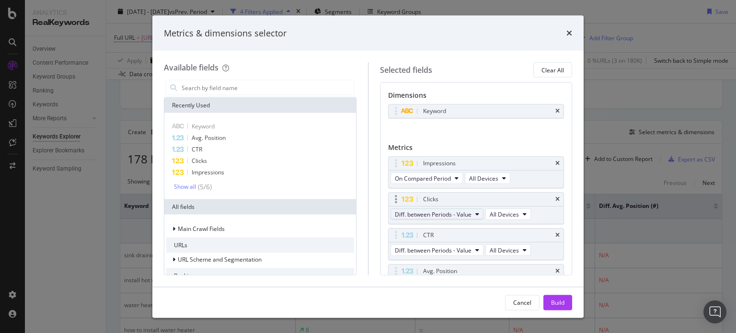
click at [444, 208] on button "Diff. between Periods - Value" at bounding box center [436, 213] width 93 height 11
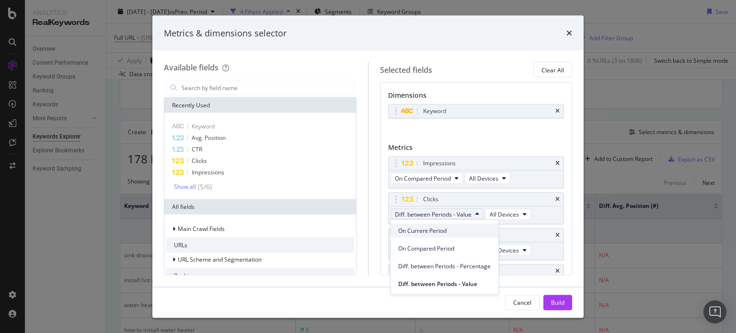
click at [434, 232] on span "On Current Period" at bounding box center [444, 230] width 92 height 9
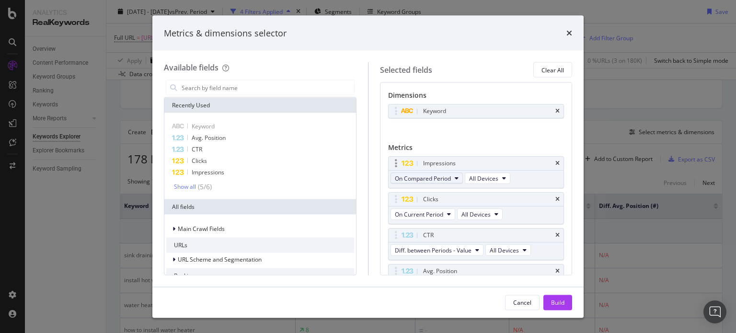
click at [437, 174] on span "On Compared Period" at bounding box center [423, 178] width 56 height 8
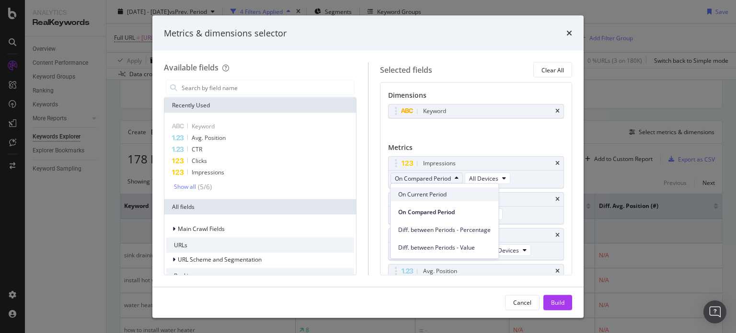
click at [437, 190] on span "On Current Period" at bounding box center [444, 194] width 92 height 9
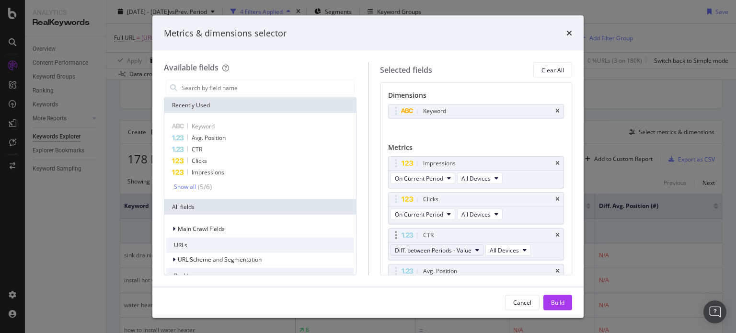
click at [444, 246] on span "Diff. between Periods - Value" at bounding box center [433, 250] width 77 height 8
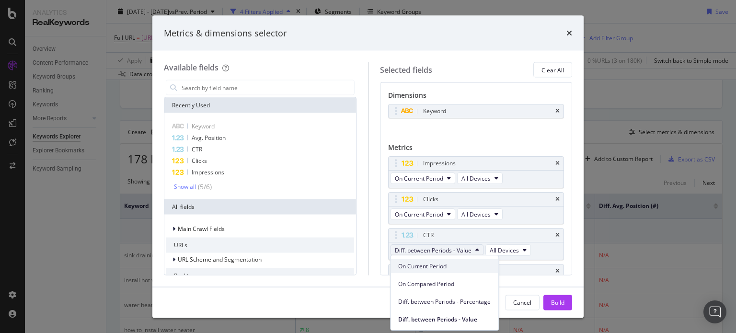
click at [434, 270] on span "On Current Period" at bounding box center [444, 266] width 92 height 9
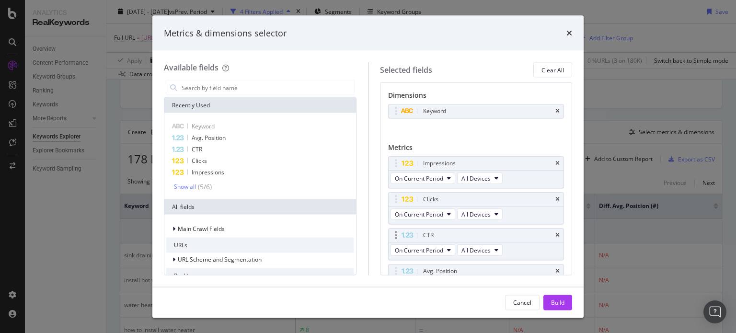
scroll to position [52, 0]
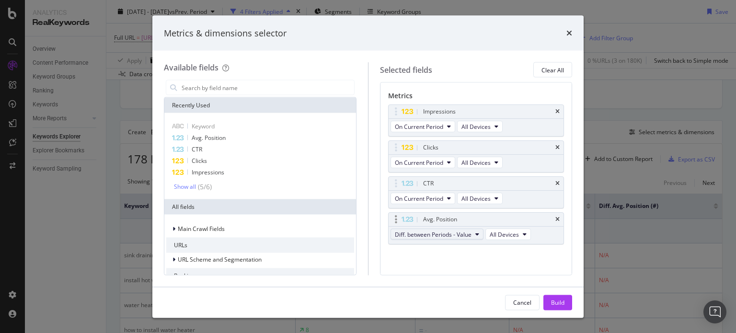
click at [442, 238] on button "Diff. between Periods - Value" at bounding box center [436, 233] width 93 height 11
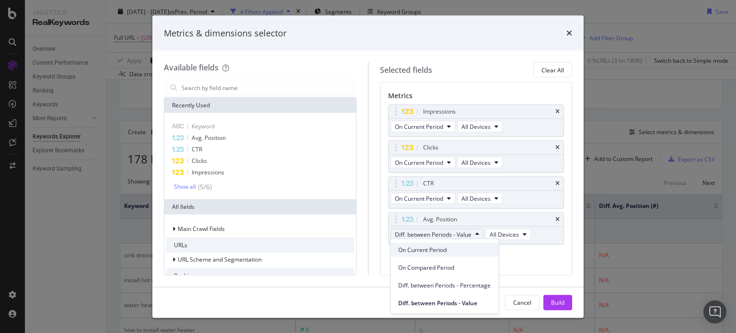
click at [441, 248] on span "On Current Period" at bounding box center [444, 249] width 92 height 9
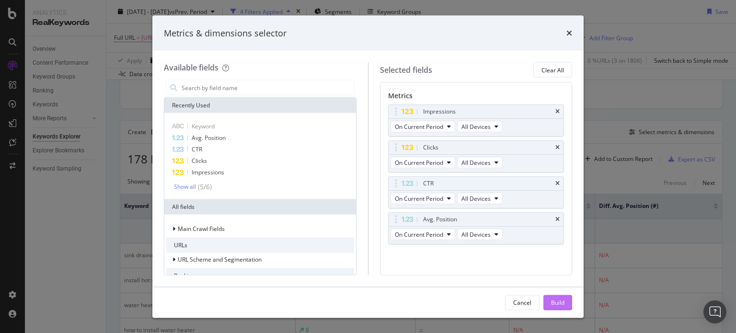
click at [548, 304] on button "Build" at bounding box center [557, 302] width 29 height 15
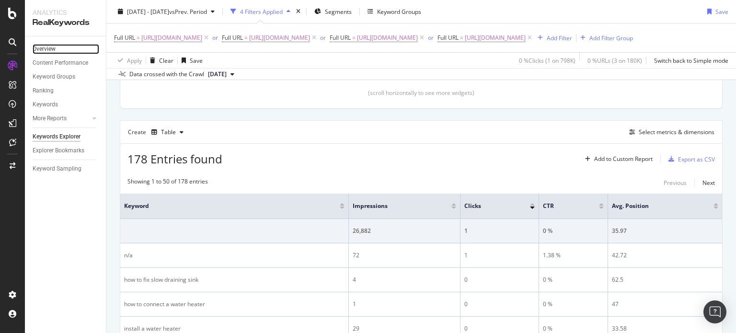
click at [63, 50] on link "Overview" at bounding box center [66, 49] width 67 height 10
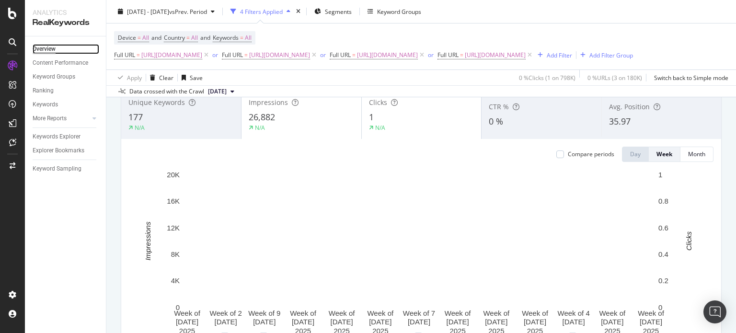
scroll to position [67, 0]
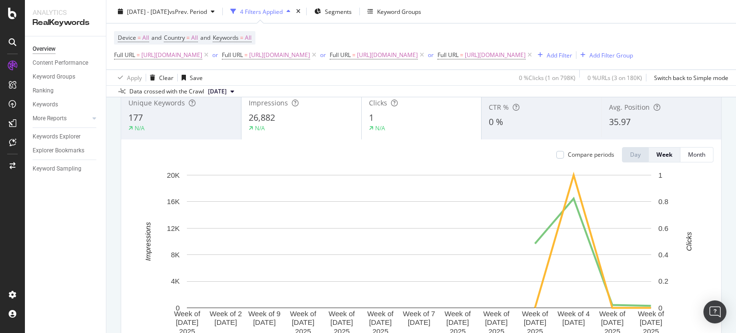
click at [613, 112] on span "Avg. Position" at bounding box center [629, 106] width 41 height 9
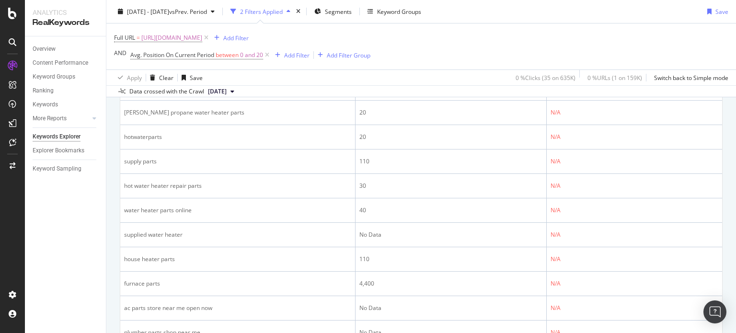
scroll to position [587, 0]
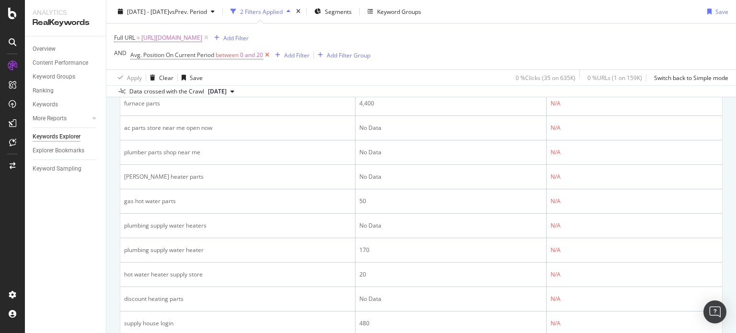
click at [268, 57] on icon at bounding box center [267, 55] width 8 height 10
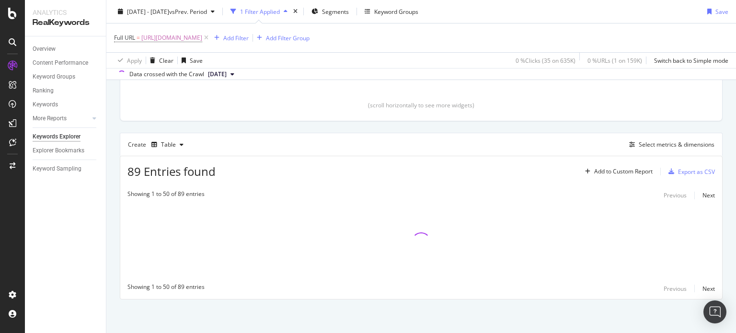
scroll to position [209, 0]
click at [309, 36] on div "Add Filter Group" at bounding box center [288, 38] width 44 height 8
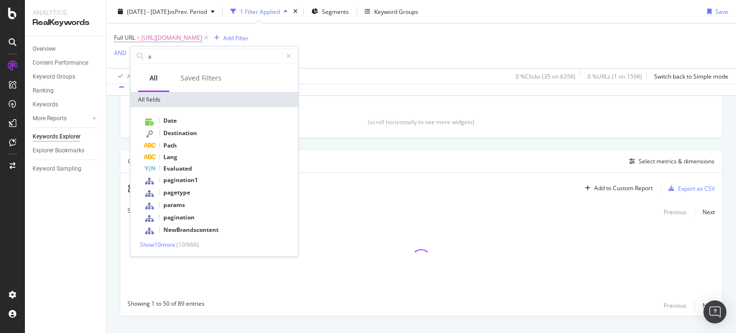
scroll to position [225, 0]
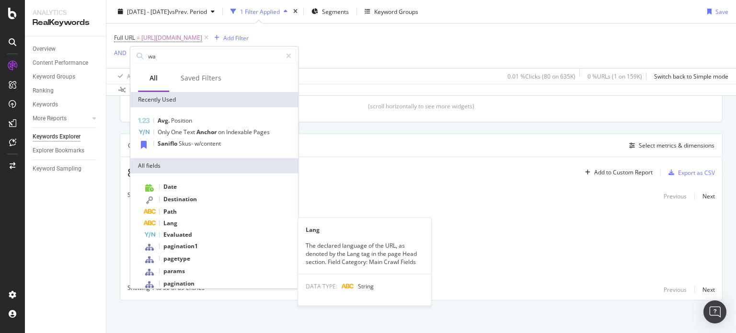
type input "w"
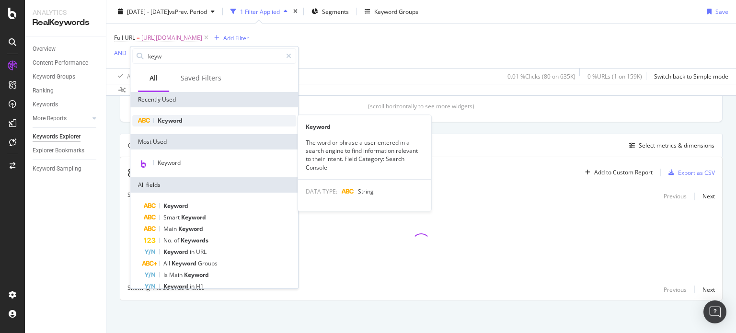
type input "keyw"
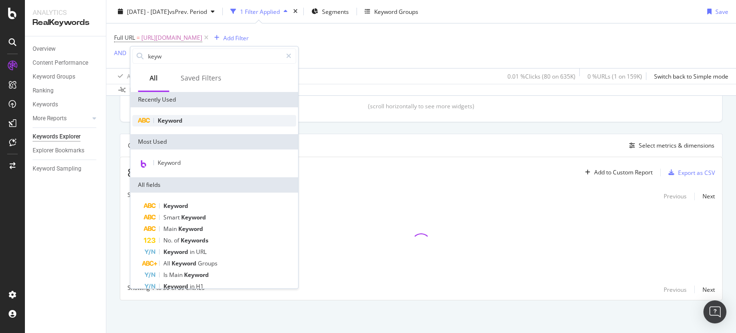
click at [181, 125] on div "Keyword" at bounding box center [214, 120] width 164 height 11
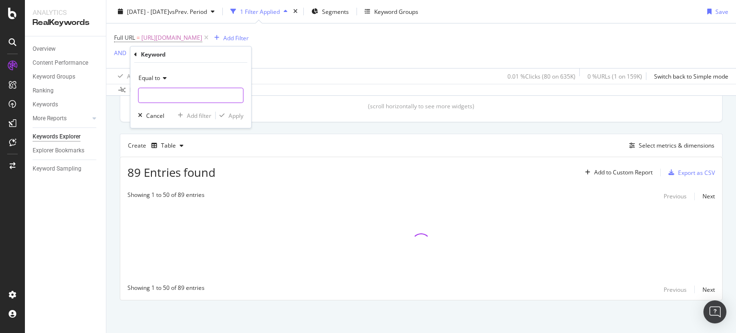
click at [177, 97] on input "text" at bounding box center [190, 95] width 104 height 15
type input "water heater parts"
click at [194, 73] on div "Equal to" at bounding box center [190, 77] width 105 height 15
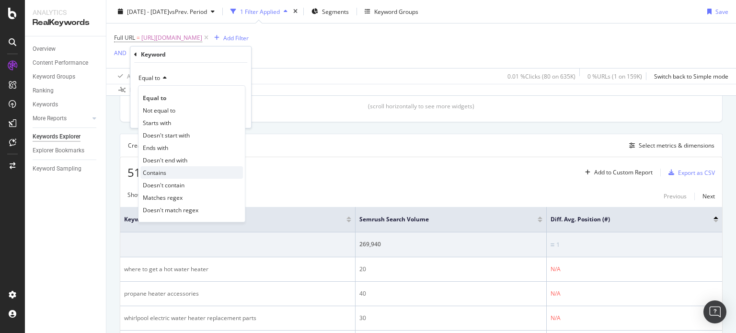
click at [174, 169] on div "Contains" at bounding box center [191, 172] width 102 height 12
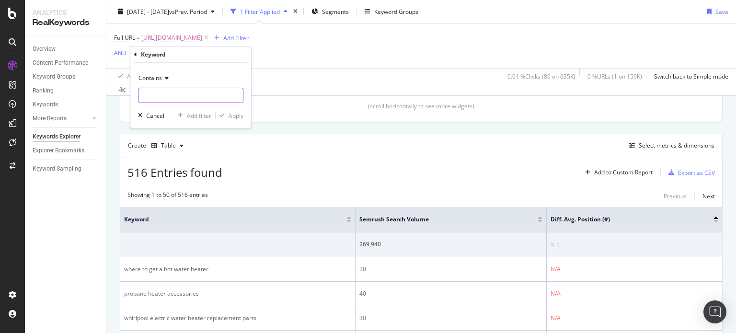
click at [174, 99] on input "text" at bounding box center [190, 95] width 104 height 15
type input "water heater parts"
click at [225, 118] on div "button" at bounding box center [221, 116] width 13 height 6
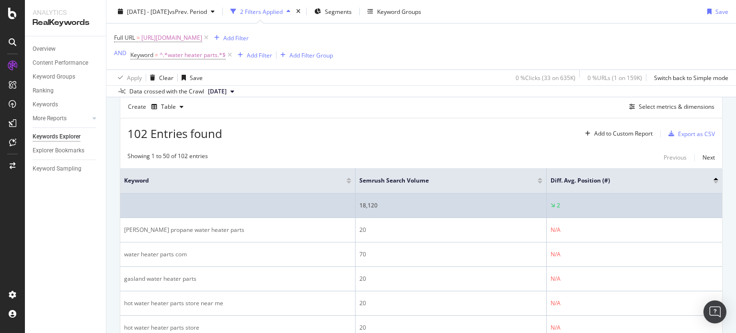
scroll to position [265, 0]
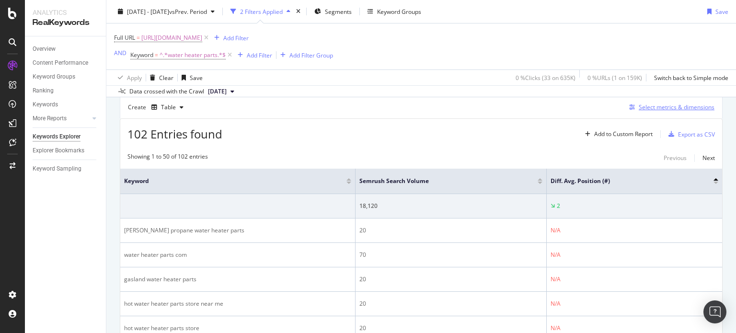
click at [625, 109] on div "Select metrics & dimensions" at bounding box center [669, 107] width 89 height 11
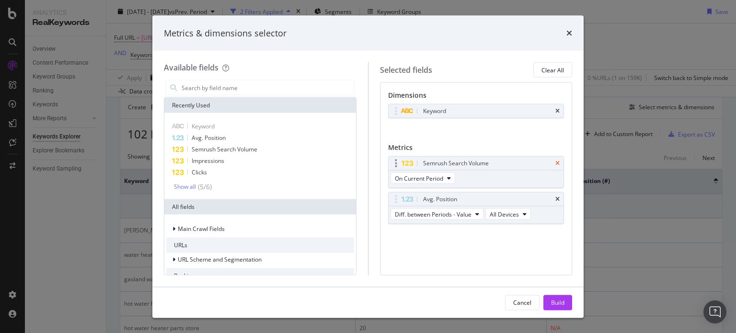
click at [556, 165] on icon "times" at bounding box center [557, 163] width 4 height 6
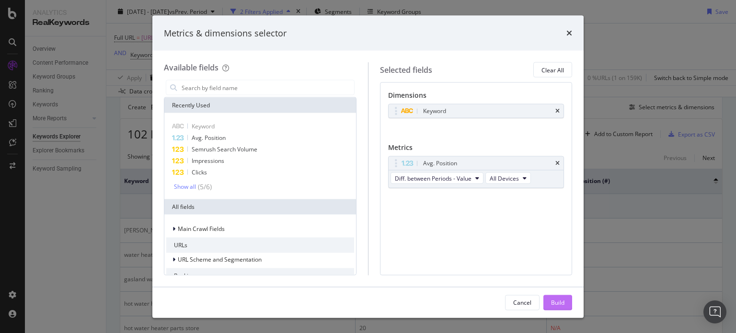
click at [559, 299] on div "Build" at bounding box center [557, 302] width 13 height 8
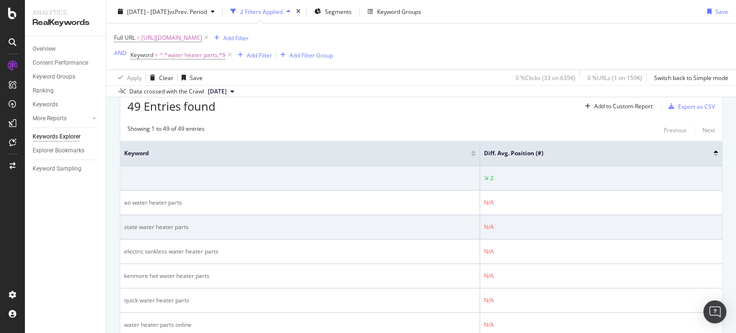
scroll to position [292, 0]
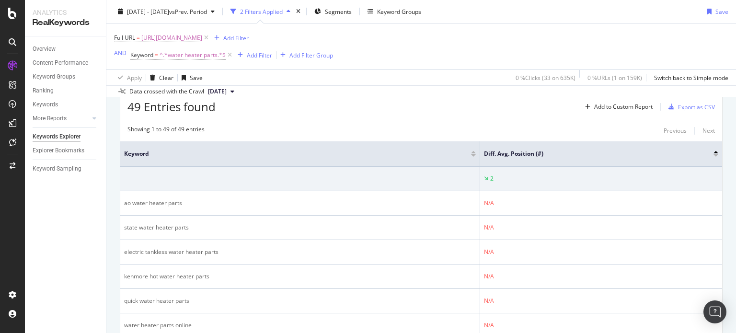
click at [713, 154] on div at bounding box center [715, 155] width 5 height 2
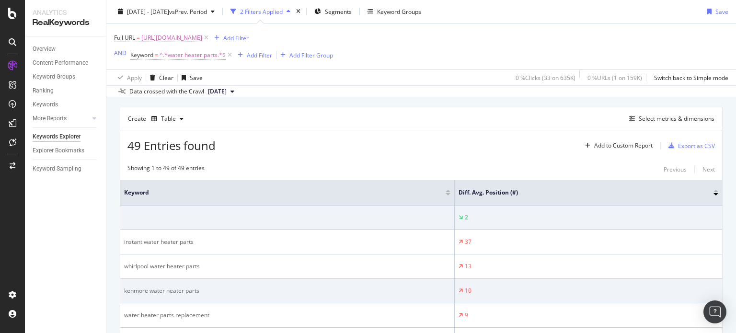
scroll to position [254, 0]
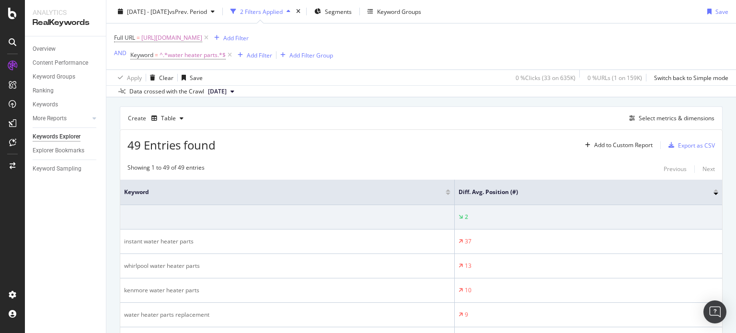
click at [713, 189] on div at bounding box center [715, 190] width 5 height 2
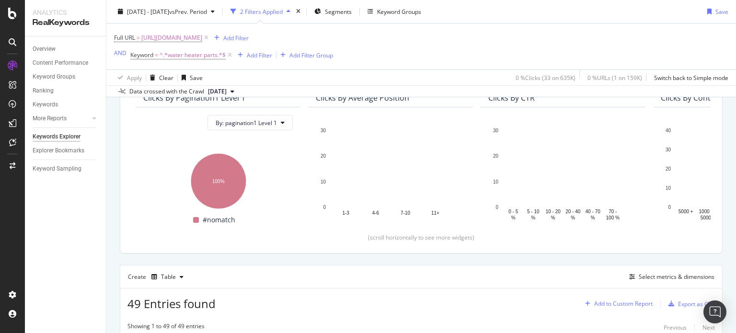
scroll to position [191, 0]
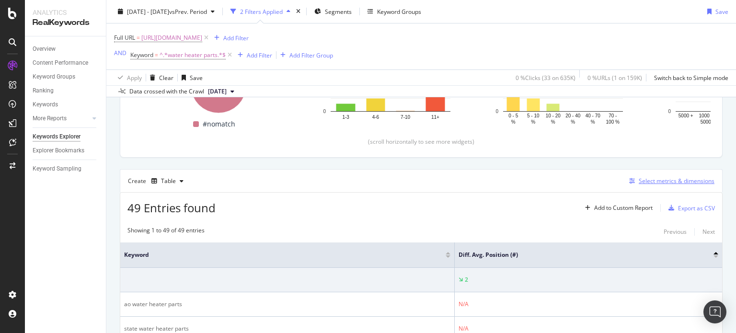
click at [629, 185] on div "Select metrics & dimensions" at bounding box center [669, 181] width 89 height 11
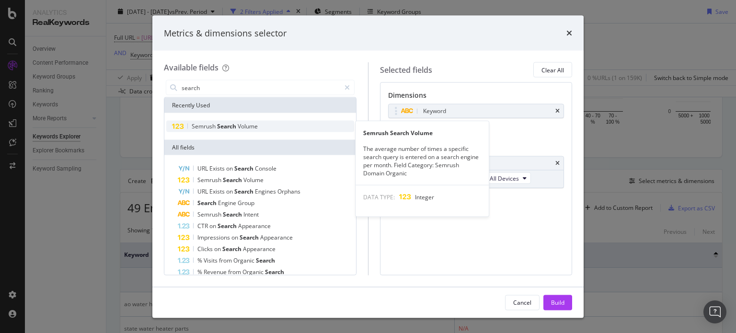
type input "search"
click at [287, 123] on div "Semrush Search Volume" at bounding box center [260, 126] width 188 height 11
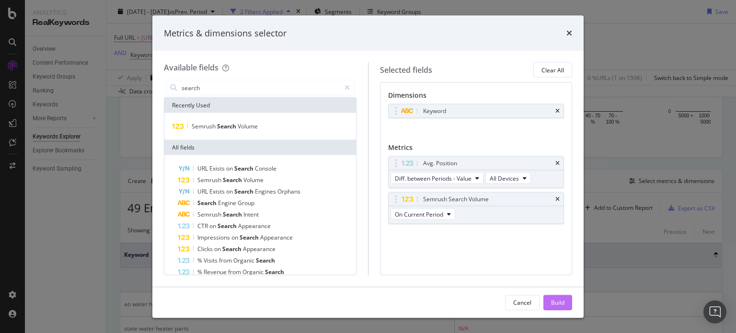
click at [552, 296] on div "Build" at bounding box center [557, 302] width 13 height 14
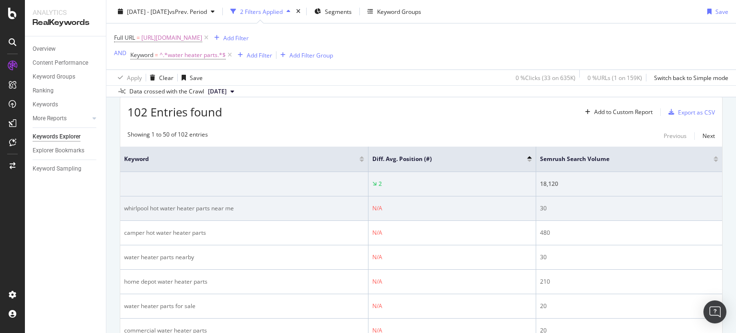
scroll to position [271, 0]
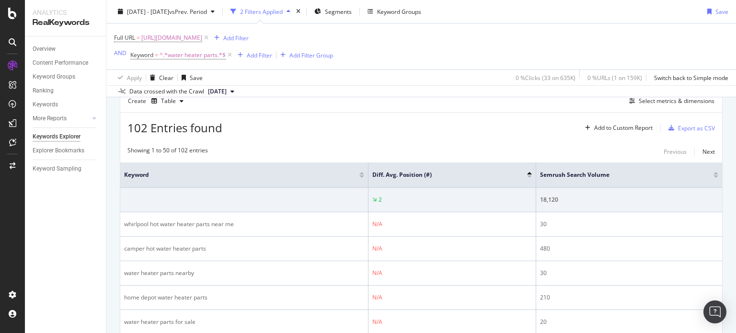
click at [527, 175] on div at bounding box center [529, 176] width 5 height 2
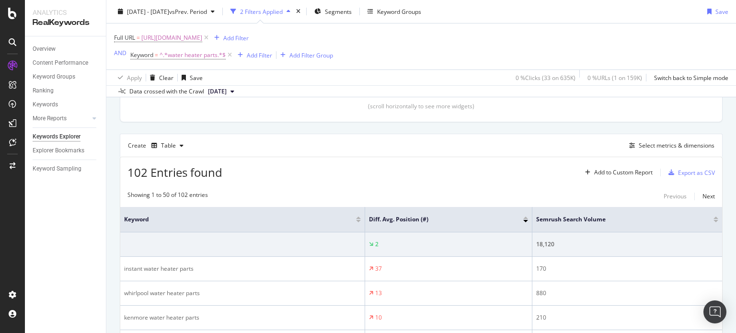
scroll to position [271, 0]
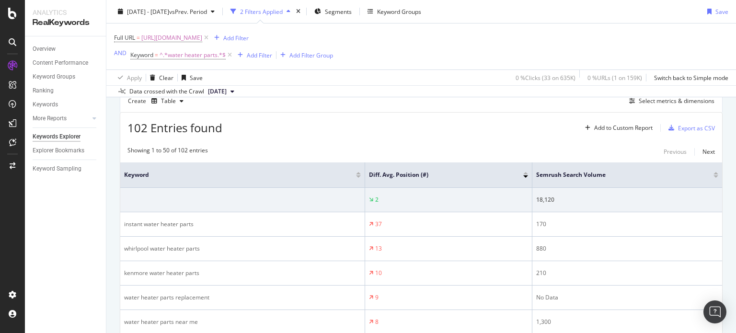
click at [526, 172] on div at bounding box center [525, 173] width 5 height 2
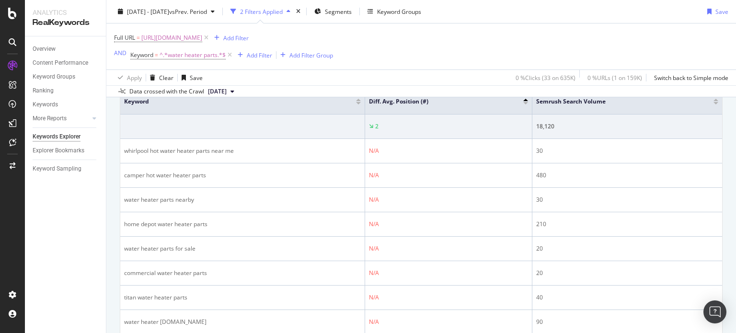
scroll to position [239, 0]
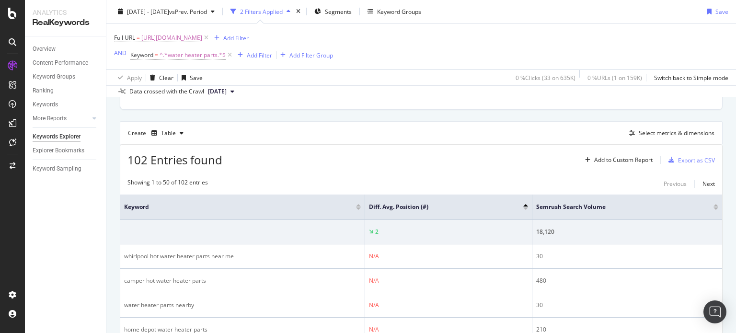
click at [713, 207] on div at bounding box center [715, 208] width 5 height 2
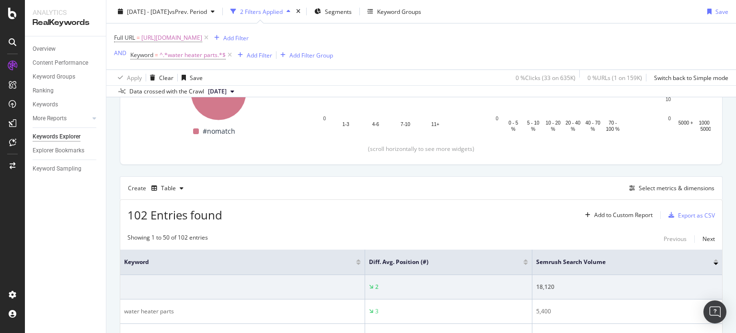
scroll to position [293, 0]
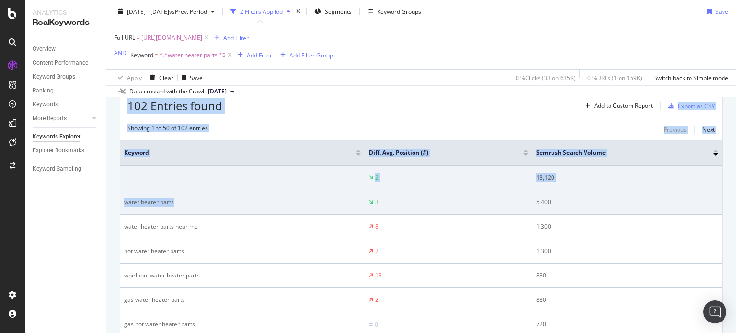
drag, startPoint x: 122, startPoint y: 99, endPoint x: 198, endPoint y: 193, distance: 121.2
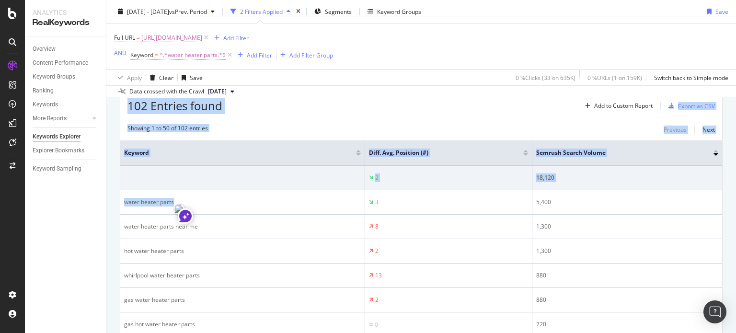
click at [289, 129] on div "Showing 1 to 50 of 102 entries Previous Next" at bounding box center [420, 129] width 601 height 11
